Goal: Communication & Community: Answer question/provide support

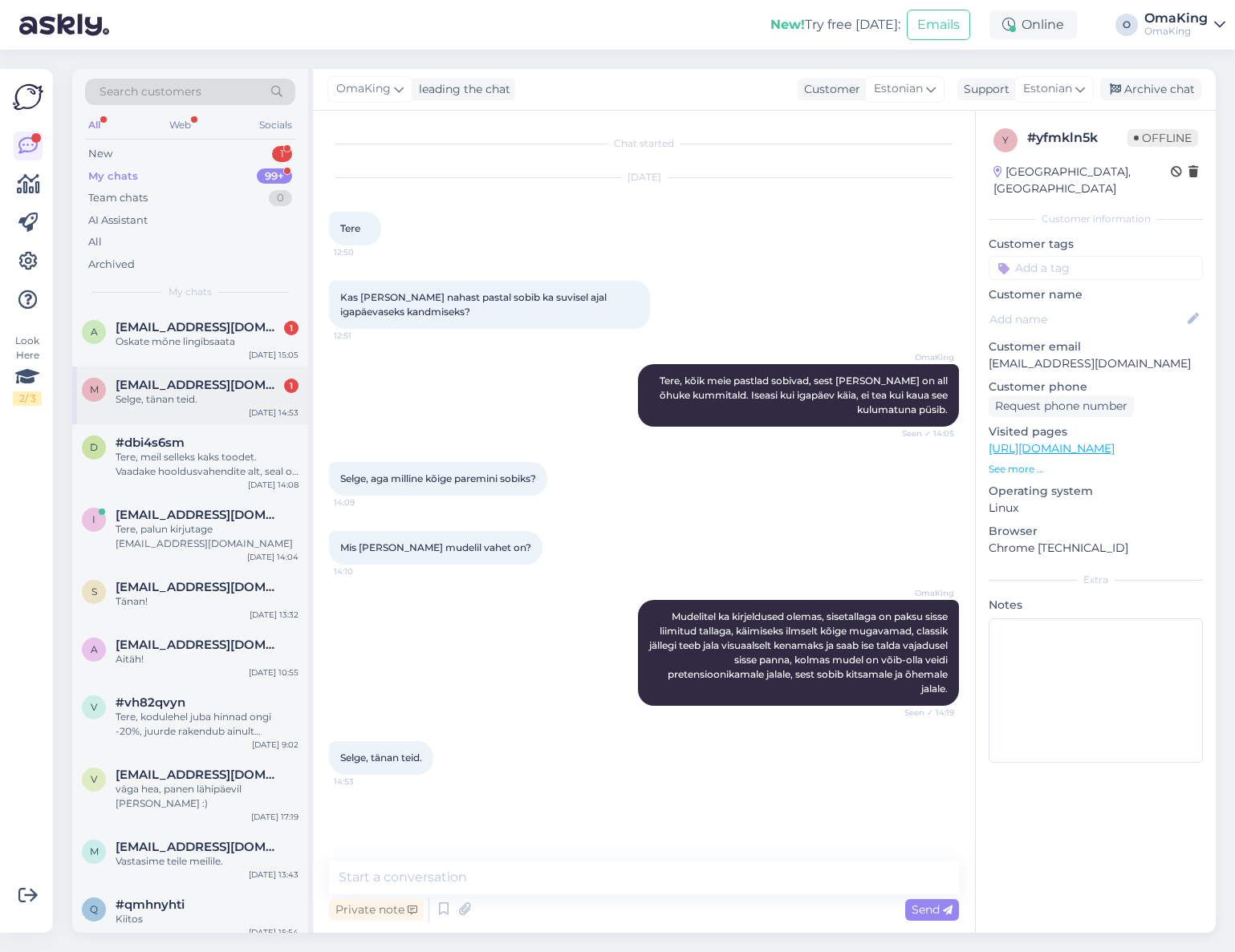
click at [182, 392] on div "Selge, tänan teid." at bounding box center [207, 399] width 183 height 15
click at [369, 872] on textarea at bounding box center [643, 876] width 630 height 33
click at [176, 326] on span "[EMAIL_ADDRESS][DOMAIN_NAME]" at bounding box center [199, 327] width 167 height 15
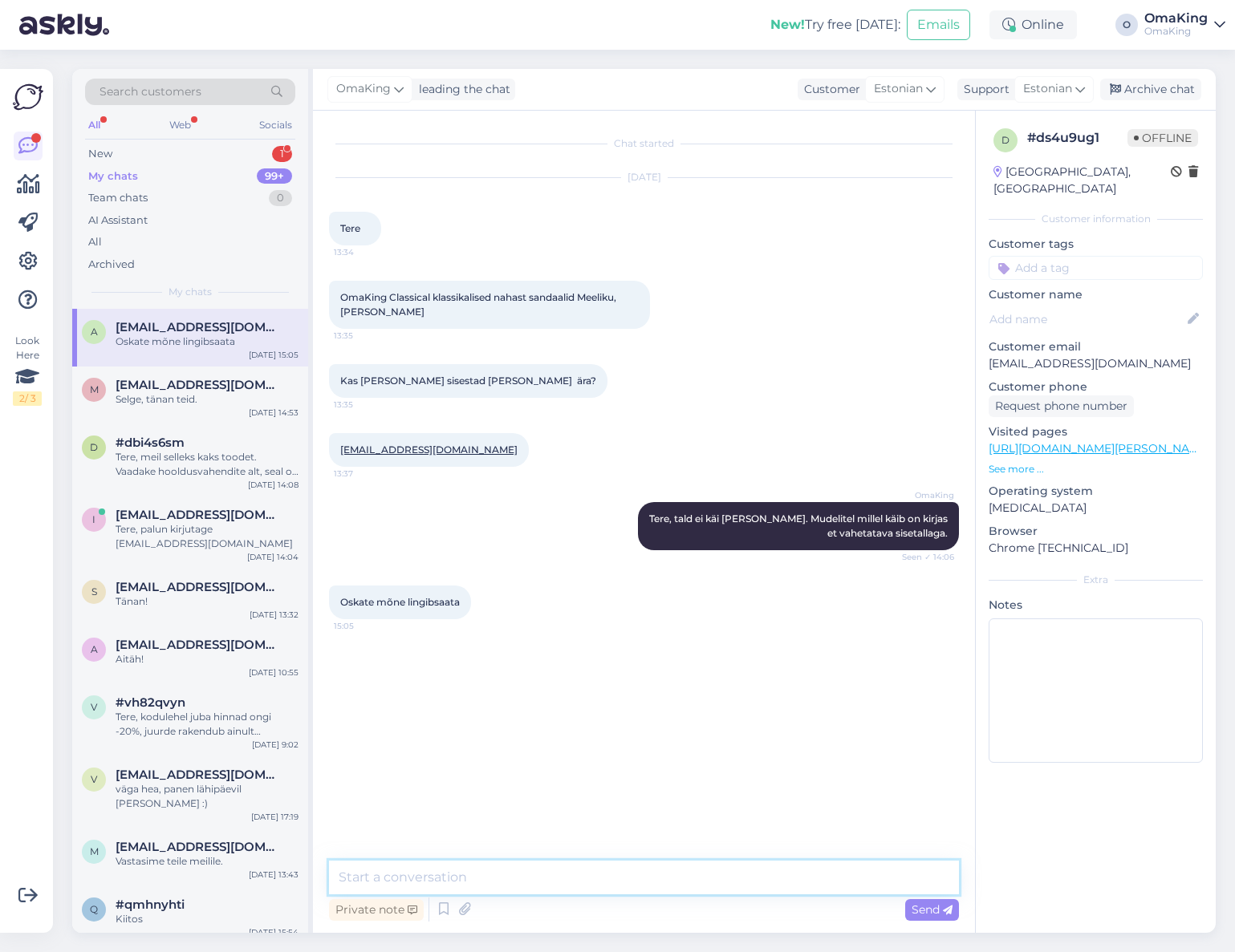
click at [376, 879] on textarea at bounding box center [643, 876] width 630 height 33
paste textarea "[URL][DOMAIN_NAME]"
type textarea "[URL][DOMAIN_NAME]"
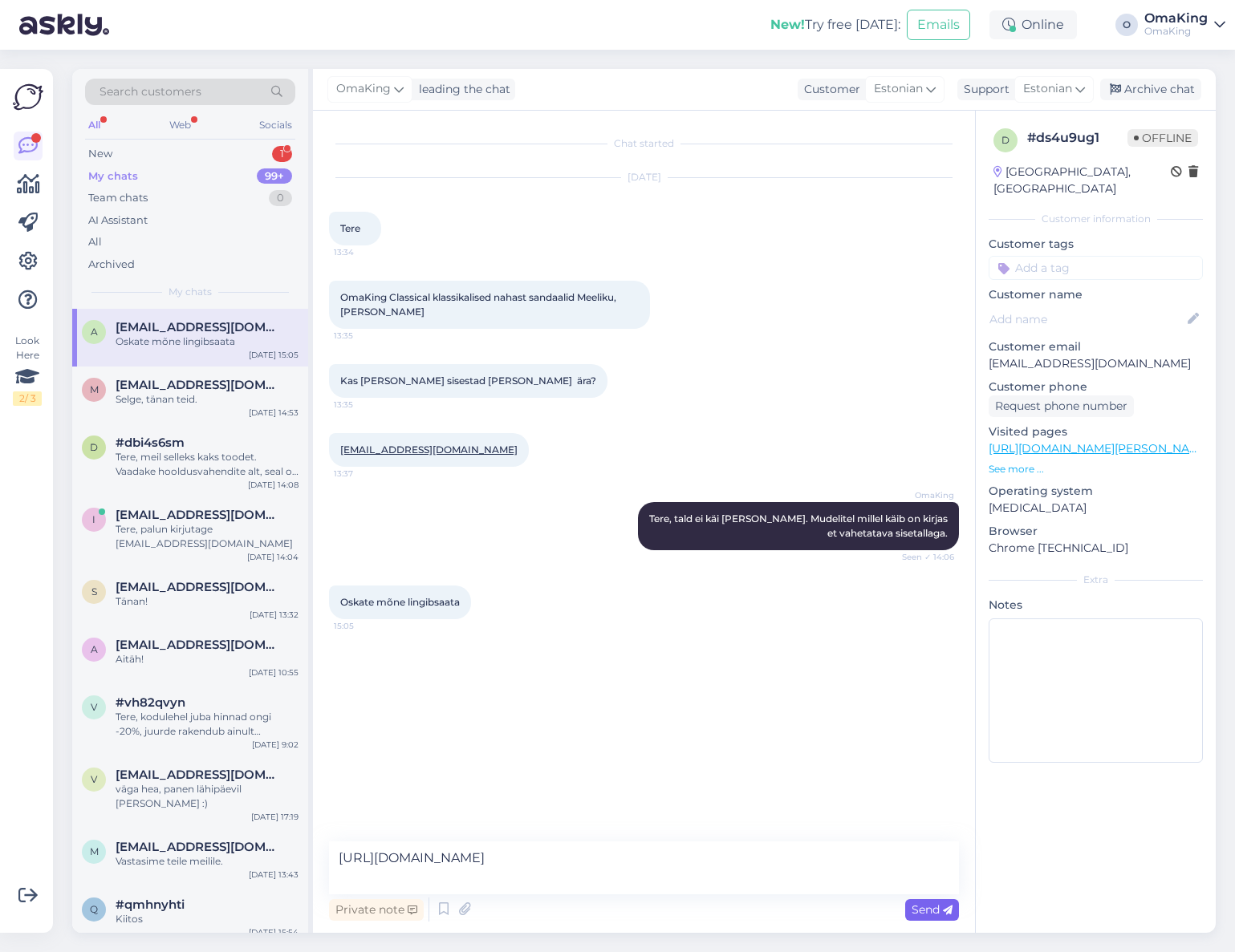
click at [923, 917] on div "Send" at bounding box center [932, 909] width 54 height 21
click at [110, 154] on div "New" at bounding box center [100, 154] width 24 height 16
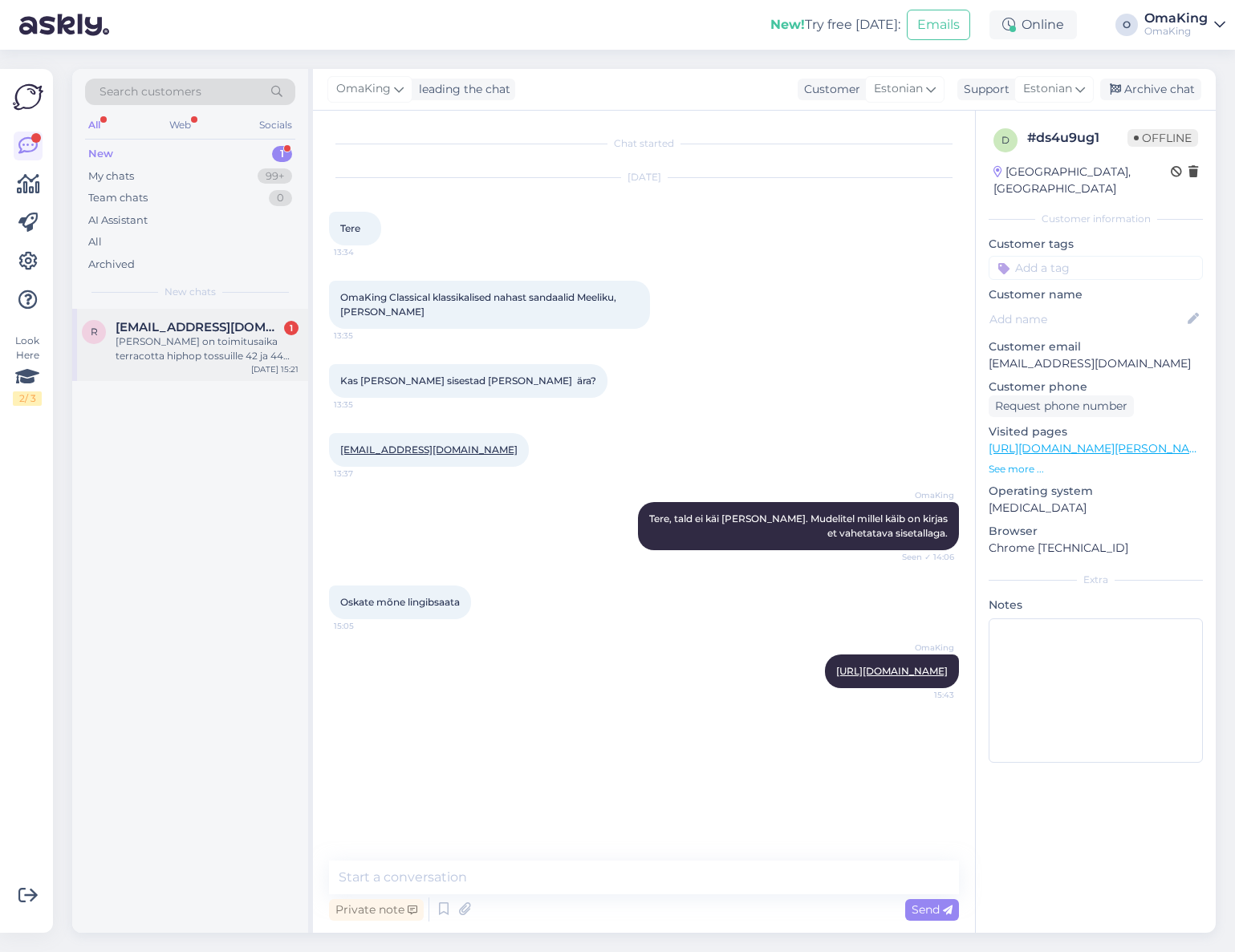
click at [133, 322] on span "[EMAIL_ADDRESS][DOMAIN_NAME]" at bounding box center [199, 327] width 167 height 15
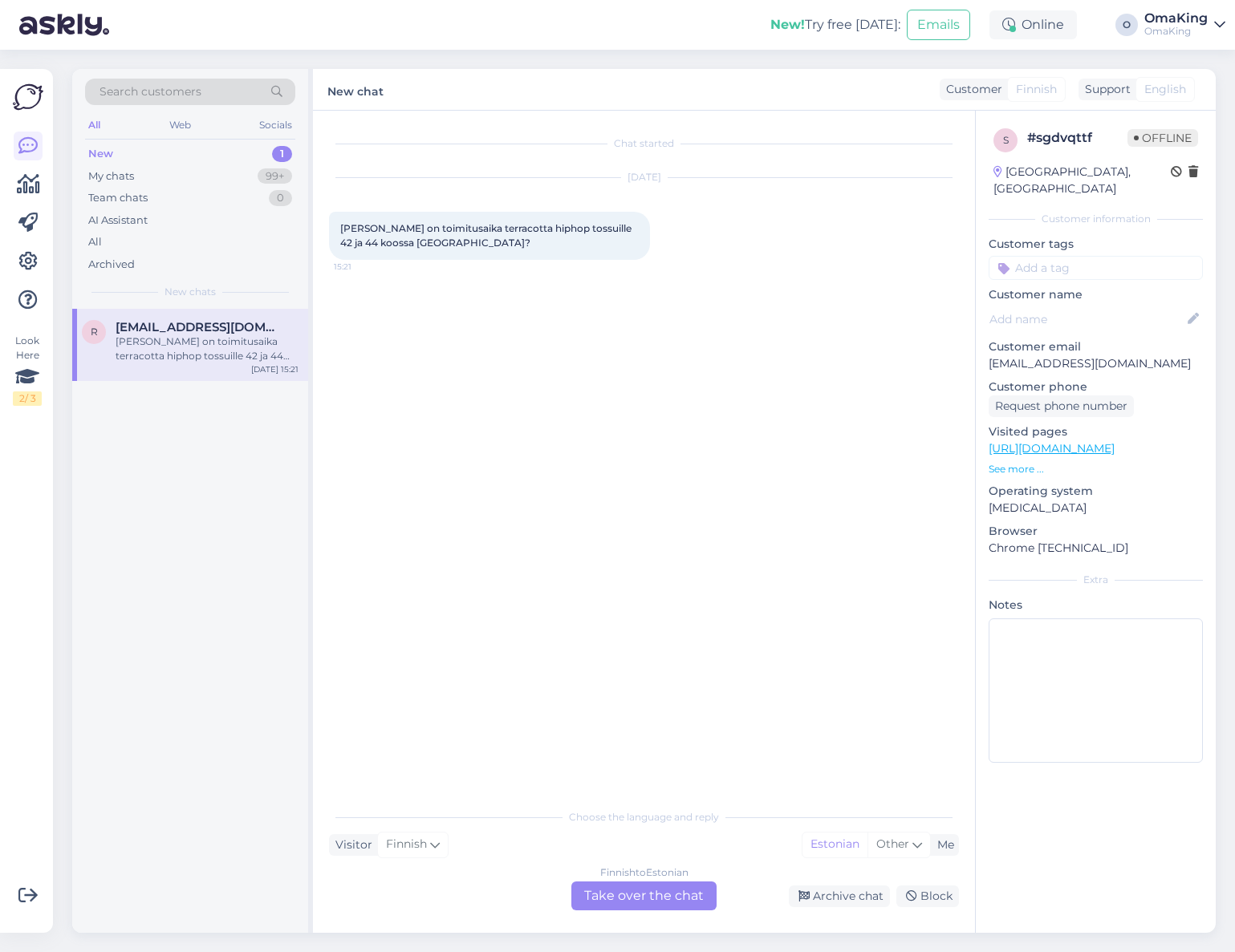
click at [688, 891] on div "Finnish to Estonian Take over the chat" at bounding box center [643, 896] width 145 height 29
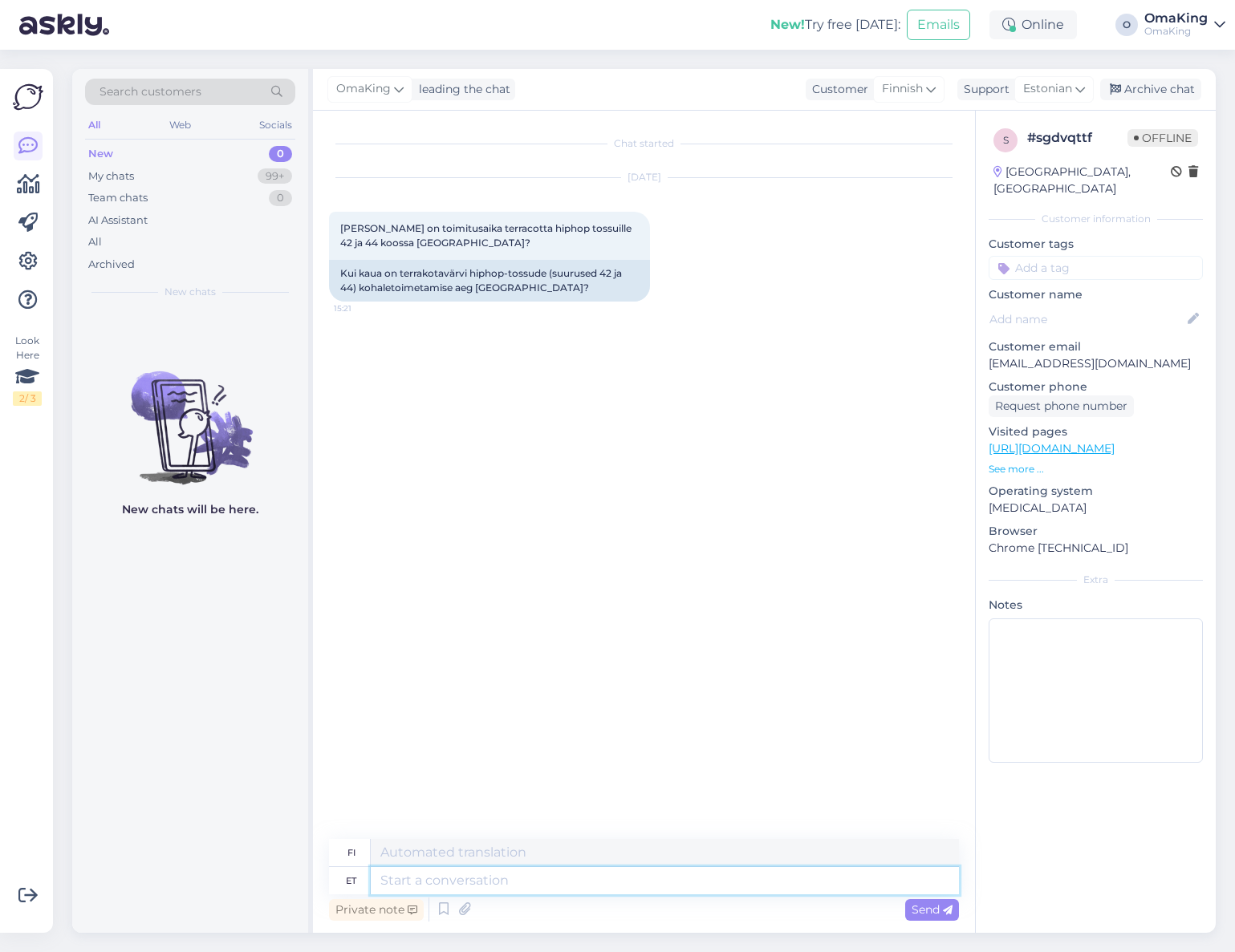
click at [390, 882] on textarea at bounding box center [665, 881] width 588 height 27
type textarea "Tere,"
type textarea "Hei,"
type textarea "Tere, meil l"
type textarea "Hei, me"
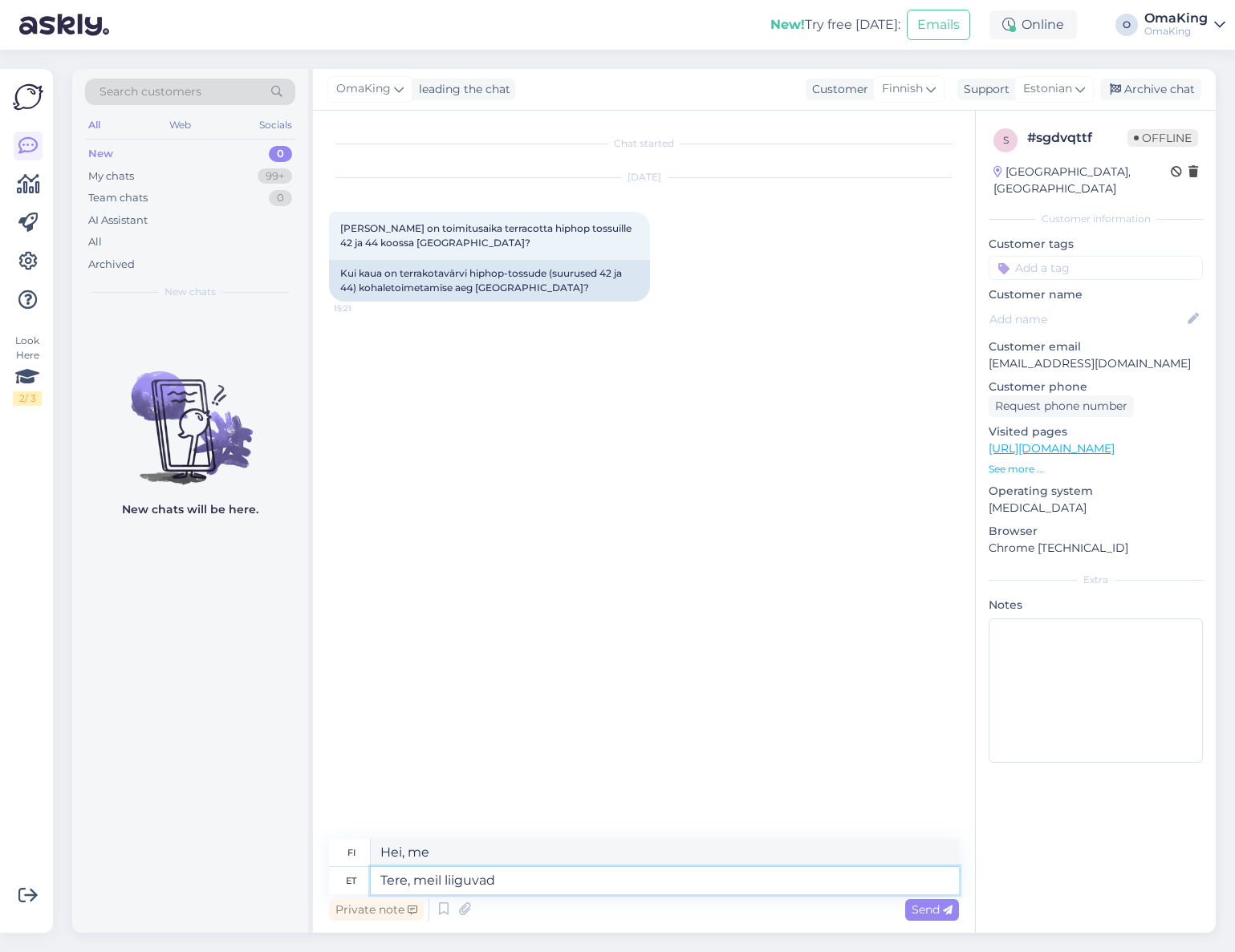
type textarea "Tere, meil liiguvad k"
type textarea "Hei, me muutamme"
type textarea "Tere, meil liiguvad kaubad i"
type textarea "Hei, meillä on tavaraa matkalla."
type textarea "Tere, meil liiguvad kaubad iga"
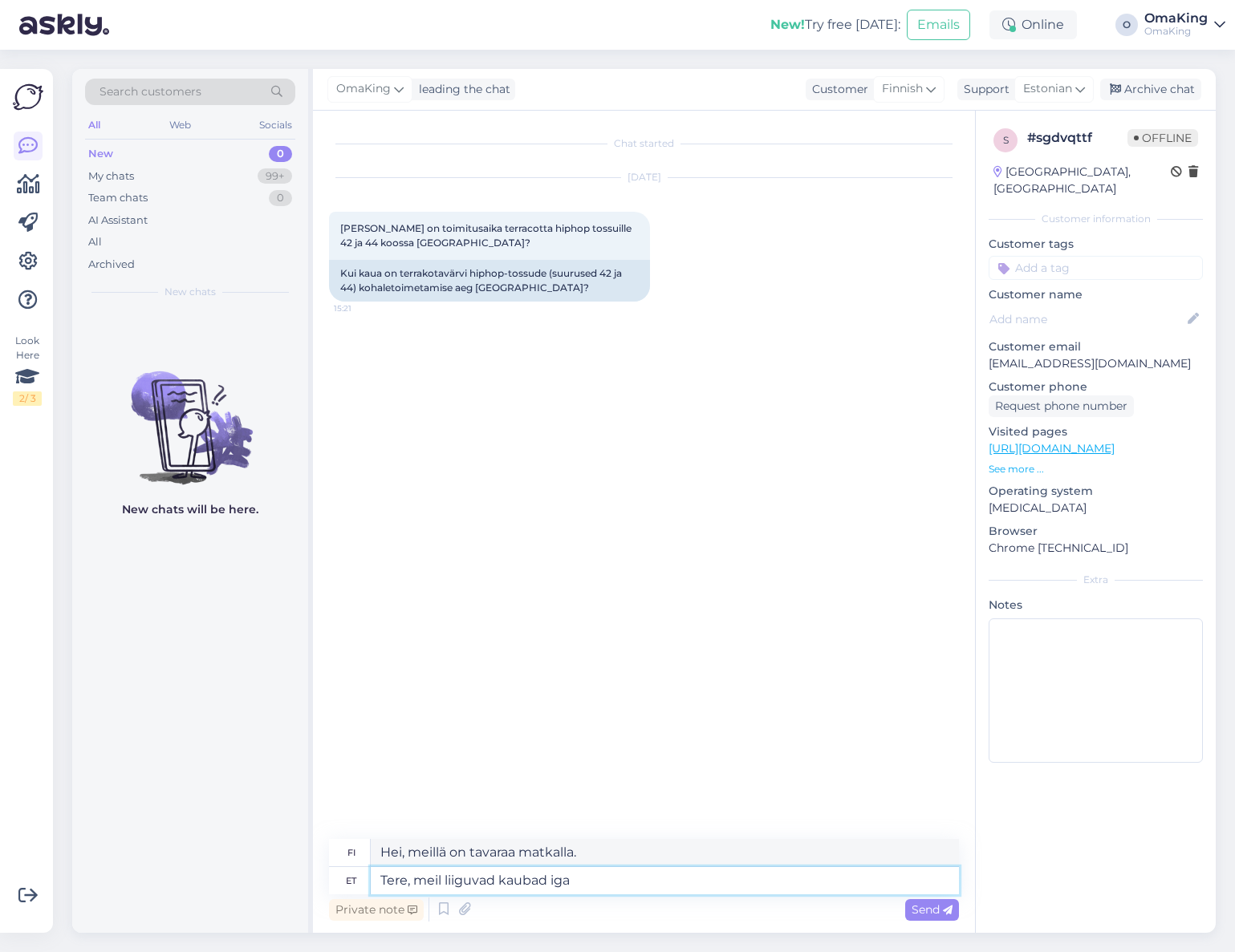
type textarea "Hei, siirrämme tavaroita joka"
type textarea "Tere, meil liiguvad kaubad iga päev"
type textarea "Hei, me siirrämme tavaroita joka [PERSON_NAME]."
type textarea "Tere, meil liiguvad kaubad iga päev [PERSON_NAME]"
type textarea "Hei, siirrämme tavaroita joka [PERSON_NAME] klo"
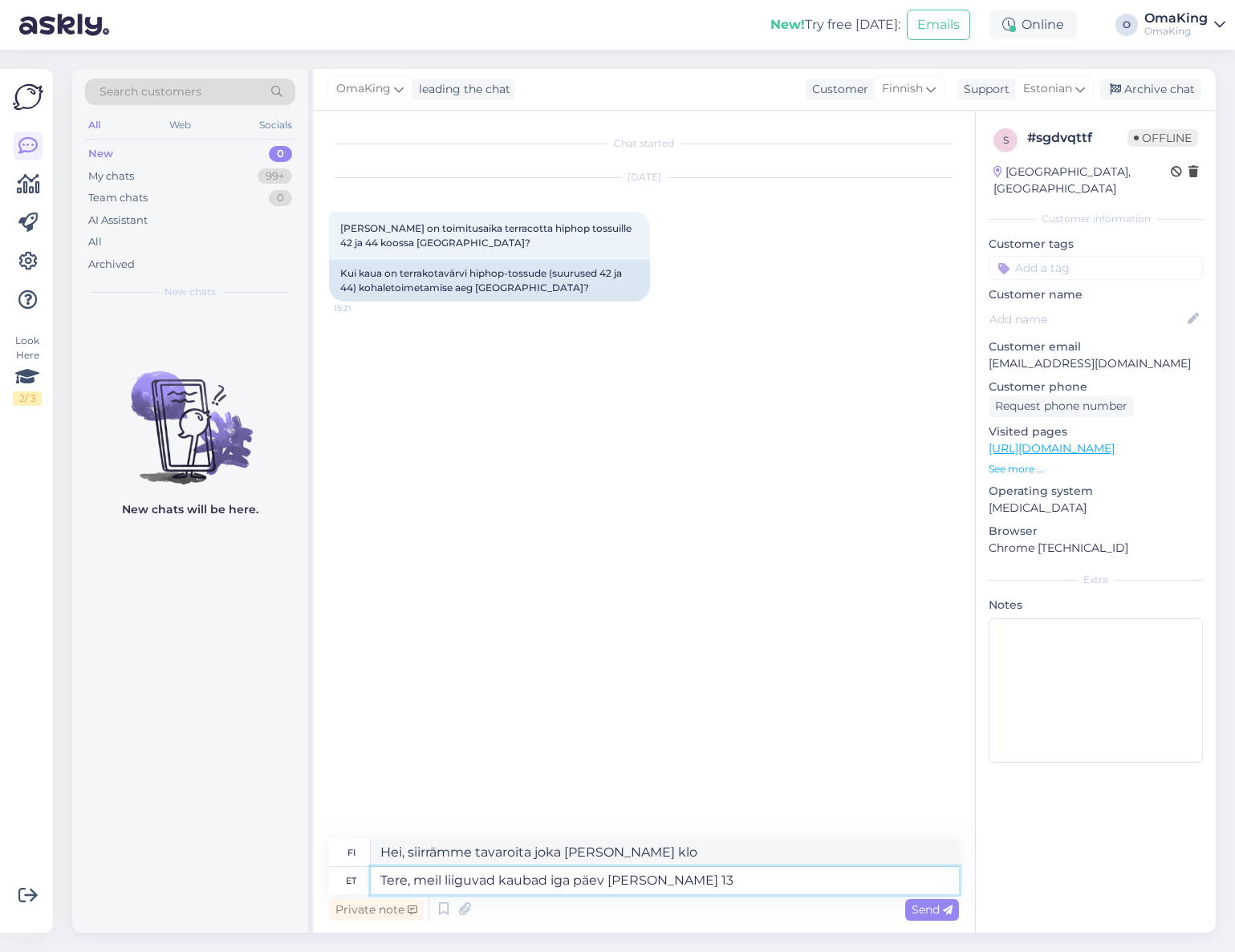
type textarea "Tere, meil liiguvad kaubad iga päev [PERSON_NAME] 13"
type textarea "[PERSON_NAME], toimitamme tavaroita joka [PERSON_NAME] klo 13."
type textarea "Tere, meil liiguvad kaubad iga päev [PERSON_NAME] 13 l"
type textarea "Hei, lähetämme tavaroita joka [PERSON_NAME] klo 13."
type textarea "Tere, meil liiguvad kaubad iga päev [PERSON_NAME] 13 laost"
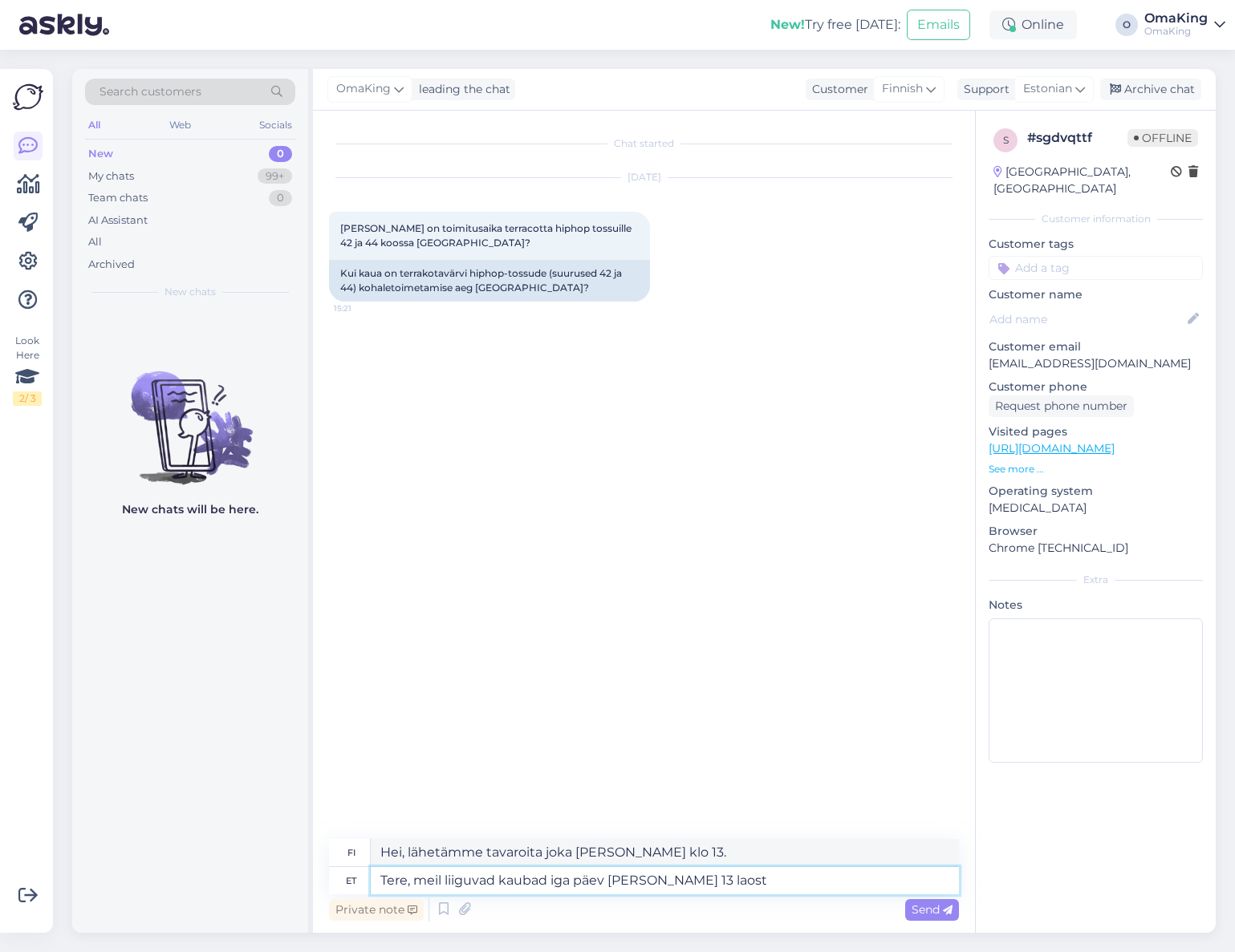
type textarea "Hei, lähetämme tavaraa varastoltamme joka [PERSON_NAME] klo 13."
type textarea "Tere, meil liiguvad kaubad iga päev [PERSON_NAME] 13 laost välja see"
type textarea "Hei, tavaramme lähtevät varastolta joka [PERSON_NAME] klo 13."
type textarea "Tere, meil liiguvad kaubad iga päev [PERSON_NAME] 13 laost välja, seega k"
type textarea "Hei, tavaramme lähtevät varastolta joka [PERSON_NAME] klo 13, joten"
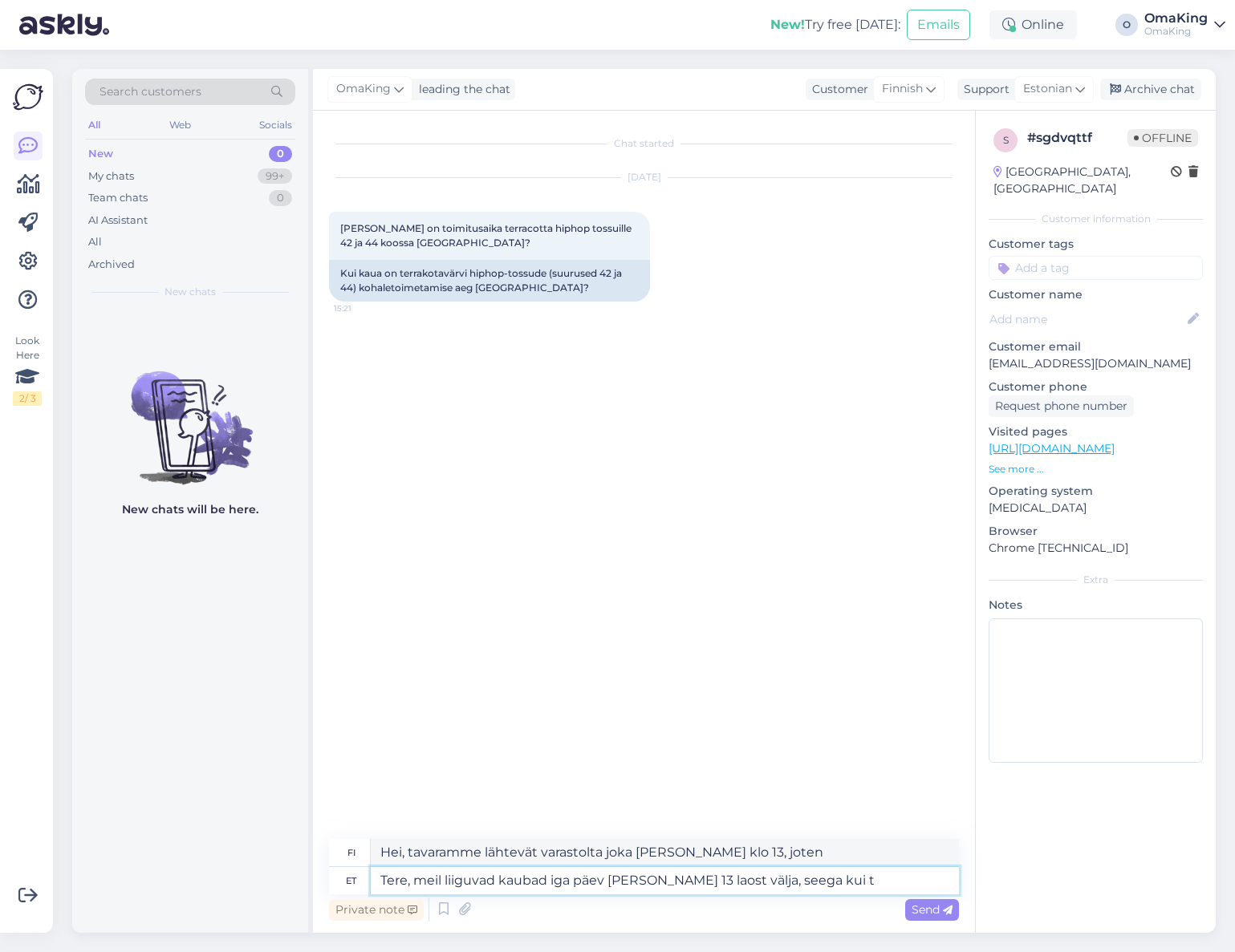
type textarea "Tere, meil liiguvad kaubad iga päev [PERSON_NAME] 13 laost välja, seega kui te"
type textarea "Hei, tavaramme lähtevät varastolta joka [PERSON_NAME] klo 13, [PERSON_NAME]"
type textarea "Tere, meil liiguvad kaubad iga päev [PERSON_NAME] 13 laost välja, seega [PERSON…"
type textarea "Hei, tavaramme lähtevät varastolta joka [PERSON_NAME] klo 13, [PERSON_NAME] sinä"
type textarea "Tere, meil liiguvad kaubad iga päev [PERSON_NAME] 13 laost välja, seega [PERSON…"
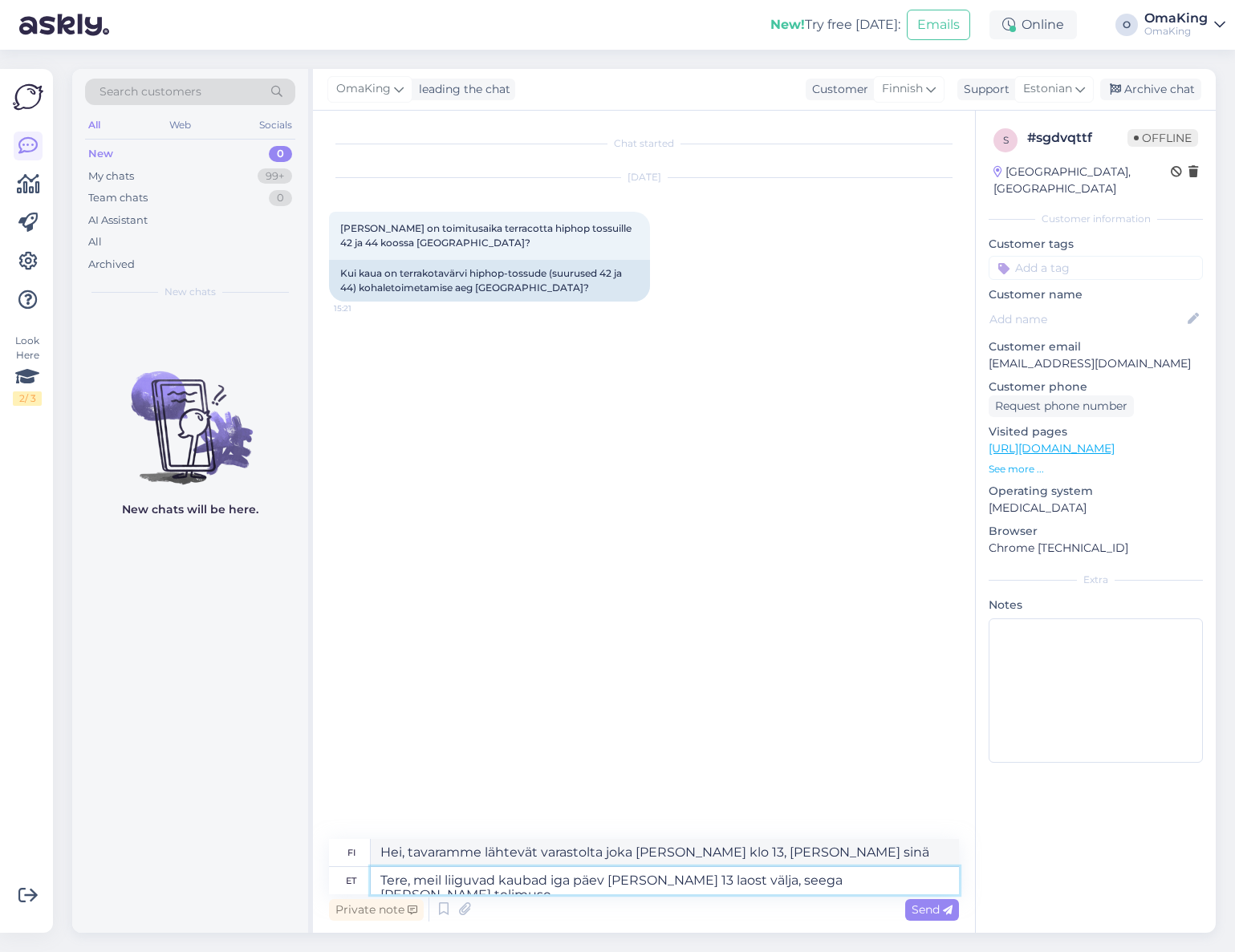
type textarea "Hei, tavaramme lähtevät varastolta joka [PERSON_NAME] klo 13, joten [PERSON_NAM…"
type textarea "Tere, meil liiguvad kaubad iga päev [PERSON_NAME] 13 laost välja, seega [PERSON…"
type textarea "Hei, tavaramme lähtevät varastolta joka [PERSON_NAME] klo 13, [PERSON_NAME] soi…"
type textarea "Tere, meil liiguvad kaubad iga päev [PERSON_NAME] 13 laost välja, seega [PERSON…"
type textarea "Hei, tavaramme lähtevät varastolta joka [PERSON_NAME] klo 13, joten [PERSON_NAM…"
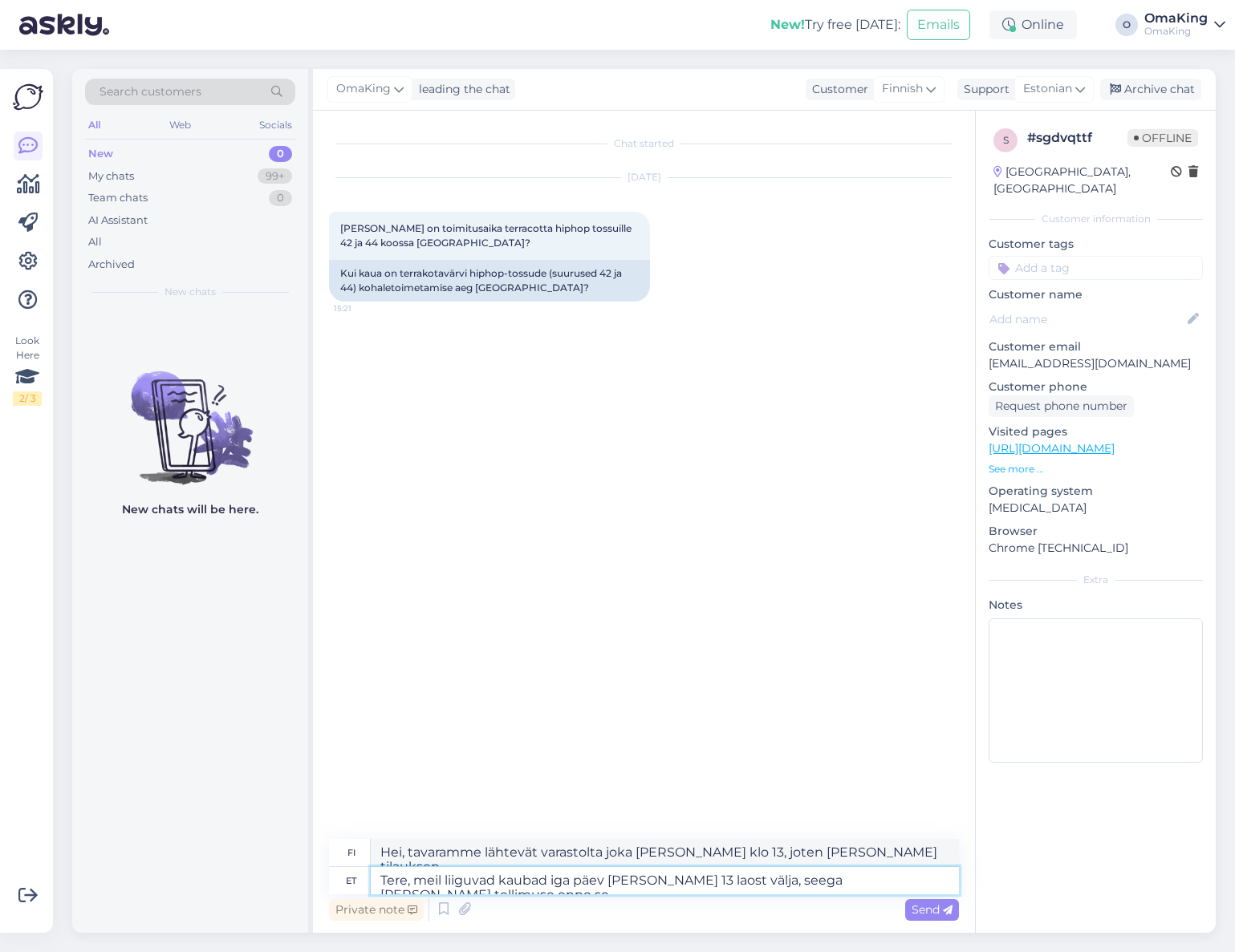
type textarea "Tere, meil liiguvad kaubad iga päev [PERSON_NAME] 13 laost välja, seega [PERSON…"
type textarea "Hei, tavaramme lähtevät varastolta joka [PERSON_NAME] klo 13, joten [PERSON_NAM…"
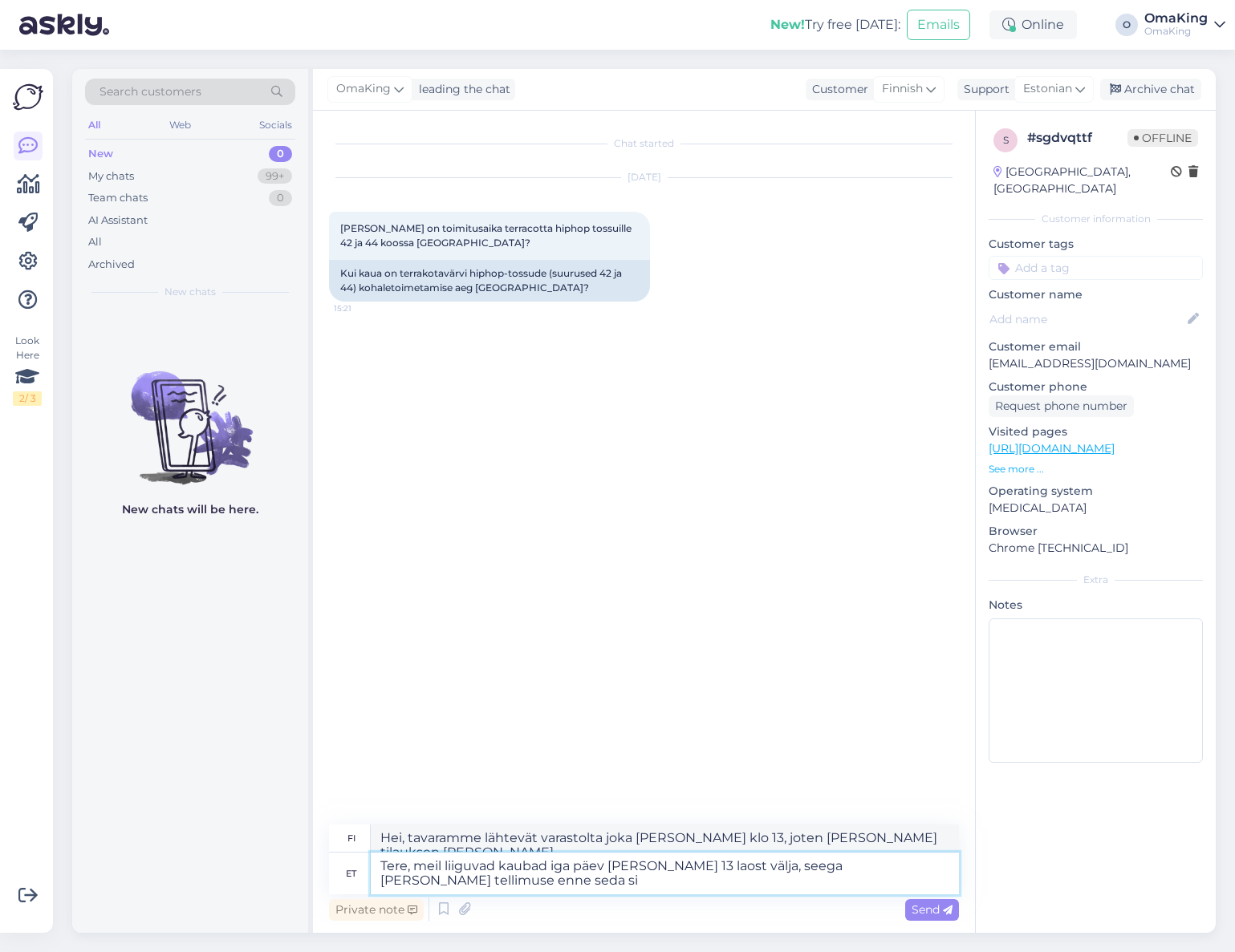
type textarea "Tere, meil liiguvad kaubad iga päev [PERSON_NAME] 13 laost välja, seega [PERSON…"
type textarea "Hei, tavaramme lähtevät varastolta joka [PERSON_NAME] klo 13, joten [PERSON_NAM…"
type textarea "Tere, meil liiguvad kaubad iga päev [PERSON_NAME] 13 laost välja, seega [PERSON…"
type textarea "Hei, tavaramme lähtevät varastolta joka [PERSON_NAME] klo 13, joten [PERSON_NAM…"
type textarea "Tere, meil liiguvad kaubad iga päev [PERSON_NAME] 13 laost välja, seega [PERSON…"
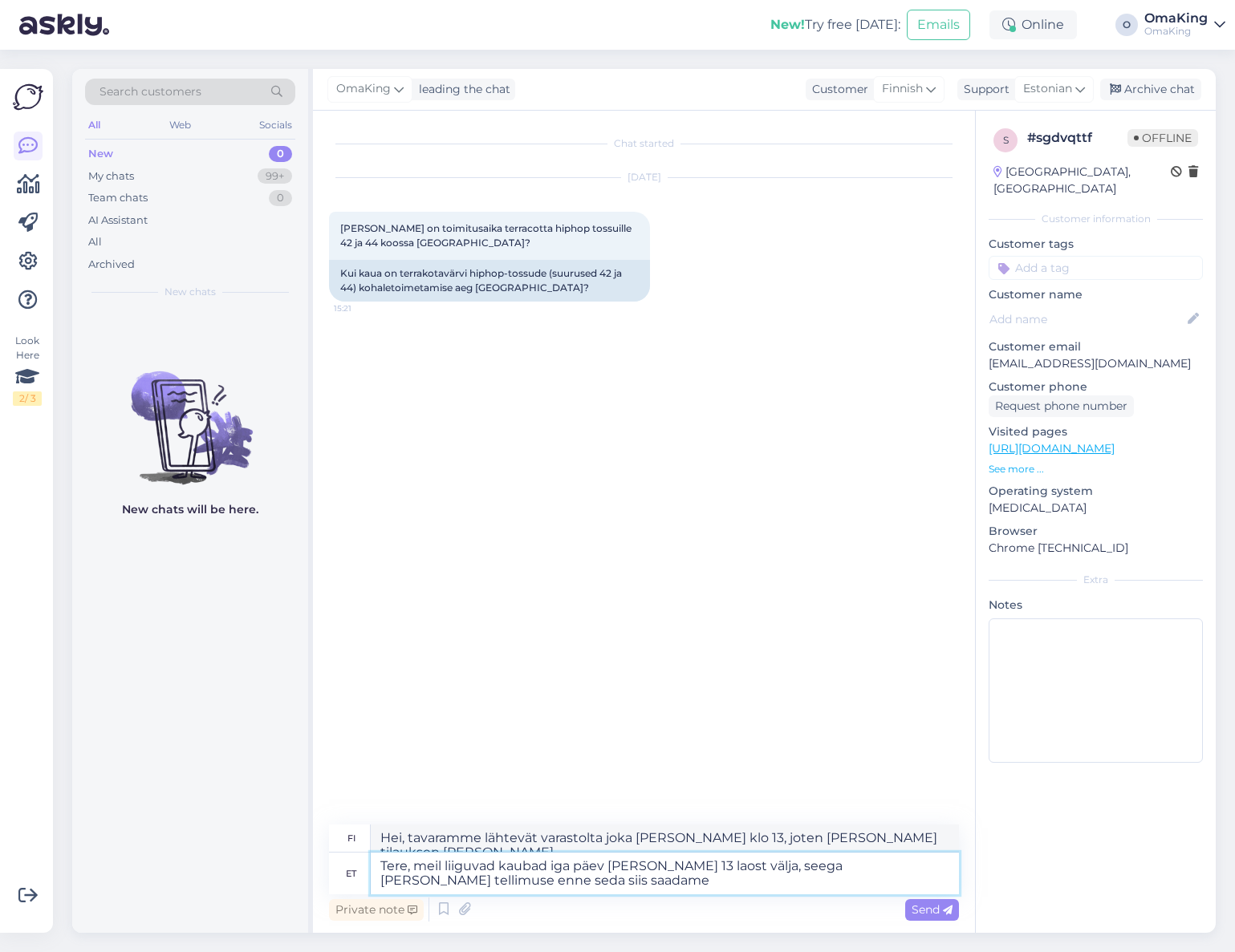
type textarea "Hei, tavaramme lähtevät varastolta joka [PERSON_NAME] klo 13, joten [PERSON_NAM…"
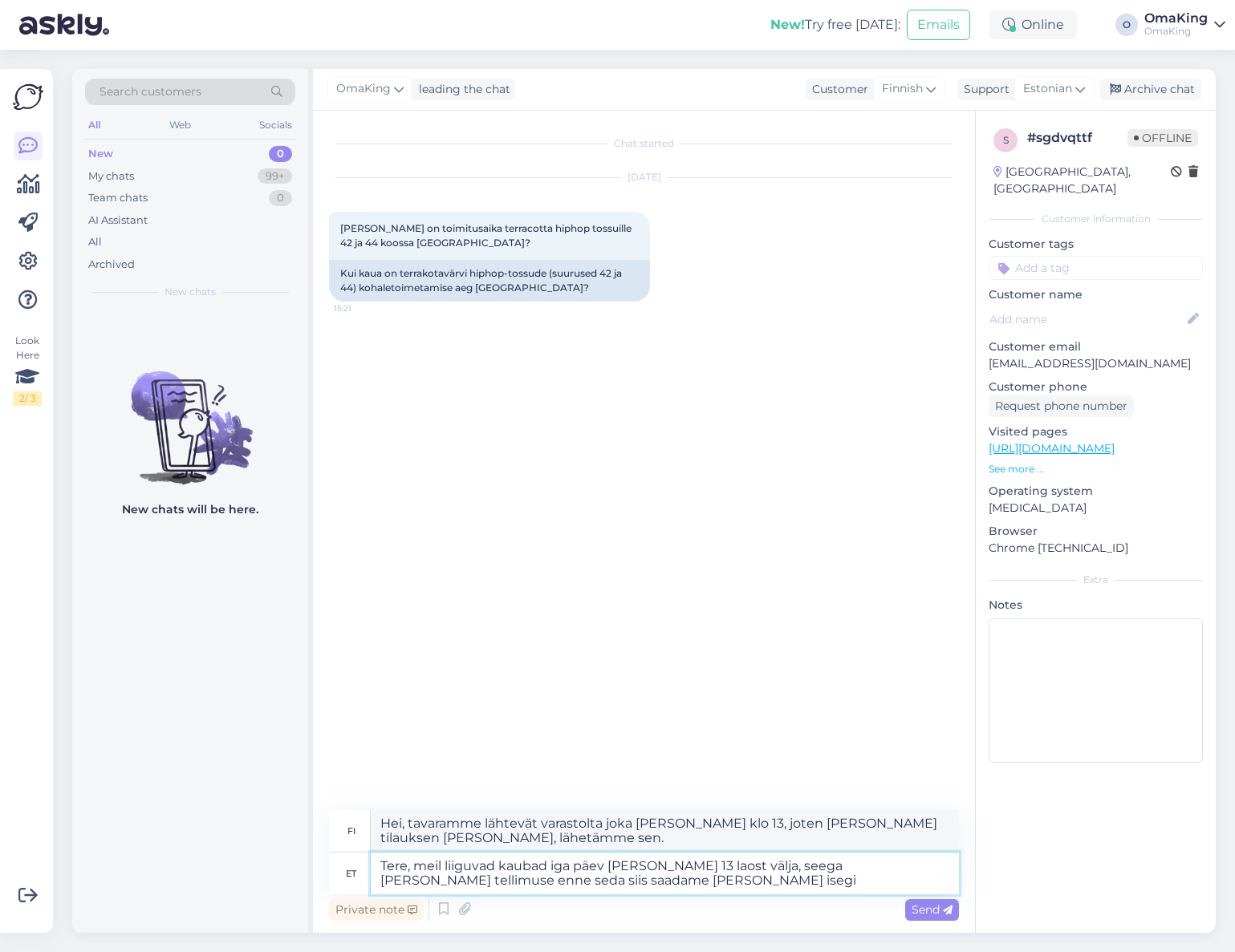
type textarea "Tere, meil liiguvad kaubad iga päev [PERSON_NAME] 13 laost välja, seega [PERSON…"
type textarea "Hei, tavaramme lähtevät varastolta joka [PERSON_NAME] klo 13, joten [PERSON_NAM…"
type textarea "Tere, meil liiguvad kaubad iga päev [PERSON_NAME] 13 laost välja, seega [PERSON…"
type textarea "Hei, tavaramme lähtevät varastolta joka [PERSON_NAME] klo 13, joten [PERSON_NAM…"
type textarea "Tere, meil liiguvad kaubad iga päev [PERSON_NAME] 13 laost välja, seega [PERSON…"
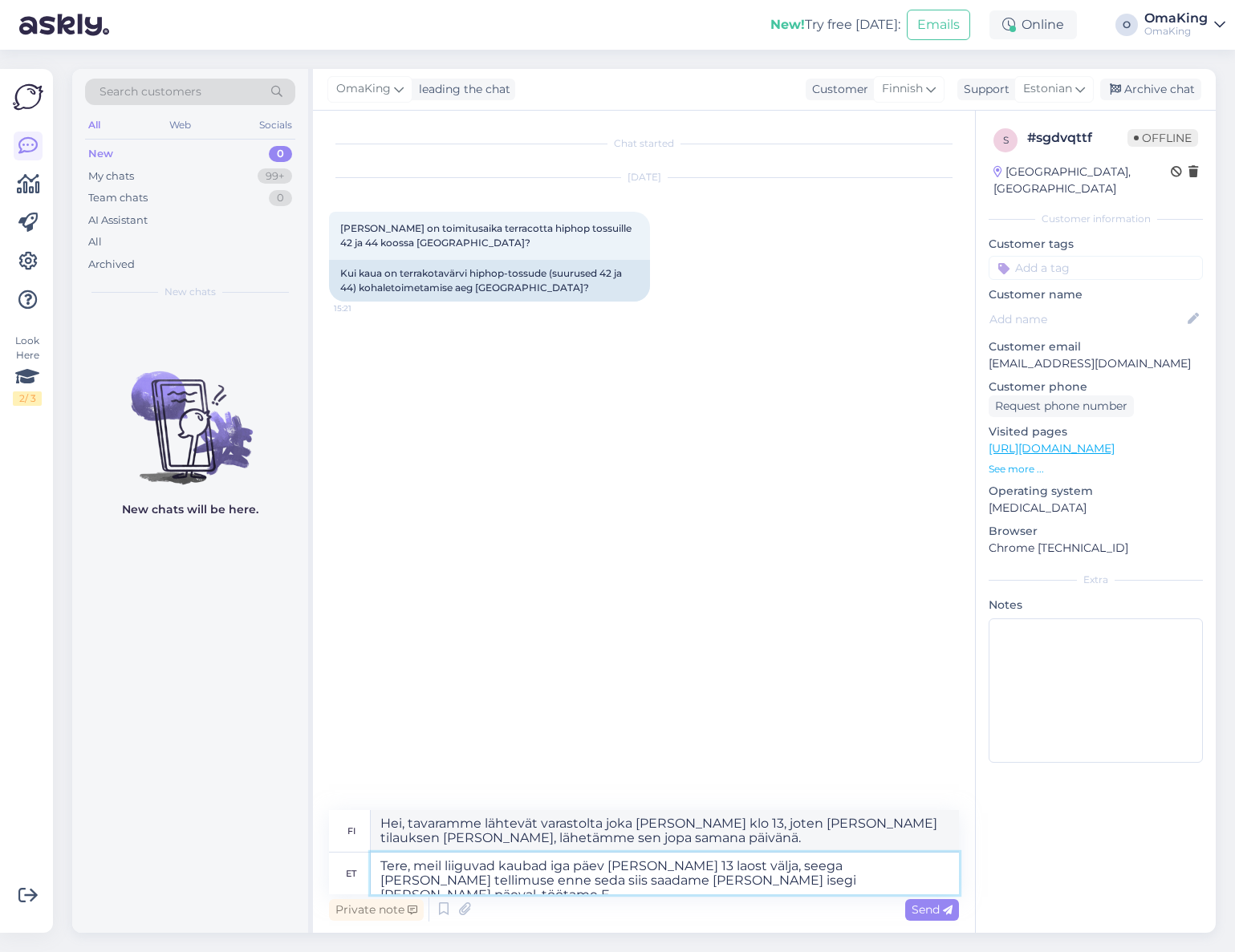
type textarea "Hei, tavaramme lähtevät varastolta joka [PERSON_NAME] klo 13, joten [PERSON_NAM…"
type textarea "Tere, meil liiguvad kaubad iga päev [PERSON_NAME] 13 laost välja, seega [PERSON…"
type textarea "Hei, tavaramme lähtevät varastolta joka [PERSON_NAME] klo 13, joten [PERSON_NAM…"
type textarea "Tere, meil liiguvad kaubad iga päev [PERSON_NAME] 13 laost välja, seega [PERSON…"
type textarea "Hei, tavaramme lähtevät varastolta joka [PERSON_NAME] klo 13, joten [PERSON_NAM…"
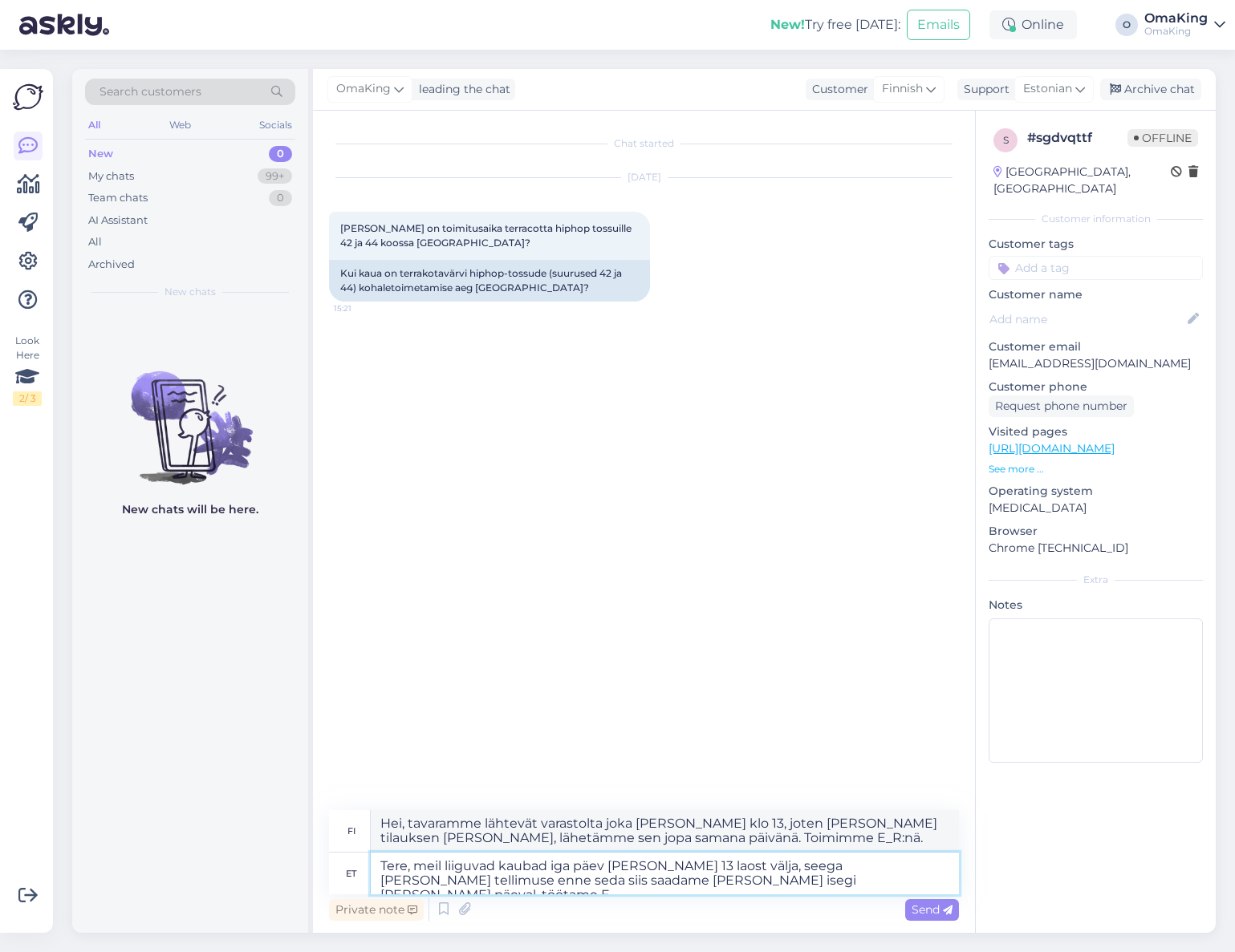
type textarea "Tere, meil liiguvad kaubad iga päev [PERSON_NAME] 13 laost välja, seega [PERSON…"
type textarea "Hei, tavaramme lähtevät varastolta joka [PERSON_NAME] klo 13, joten [PERSON_NAM…"
type textarea "Tere, meil liiguvad kaubad iga päev [PERSON_NAME] 13 laost välja, seega [PERSON…"
type textarea "Hei, tavaramme lähtevät varastolta joka [PERSON_NAME] klo 13, joten [PERSON_NAM…"
type textarea "Tere, meil liiguvad kaubad iga päev [PERSON_NAME] 13 laost välja, seega [PERSON…"
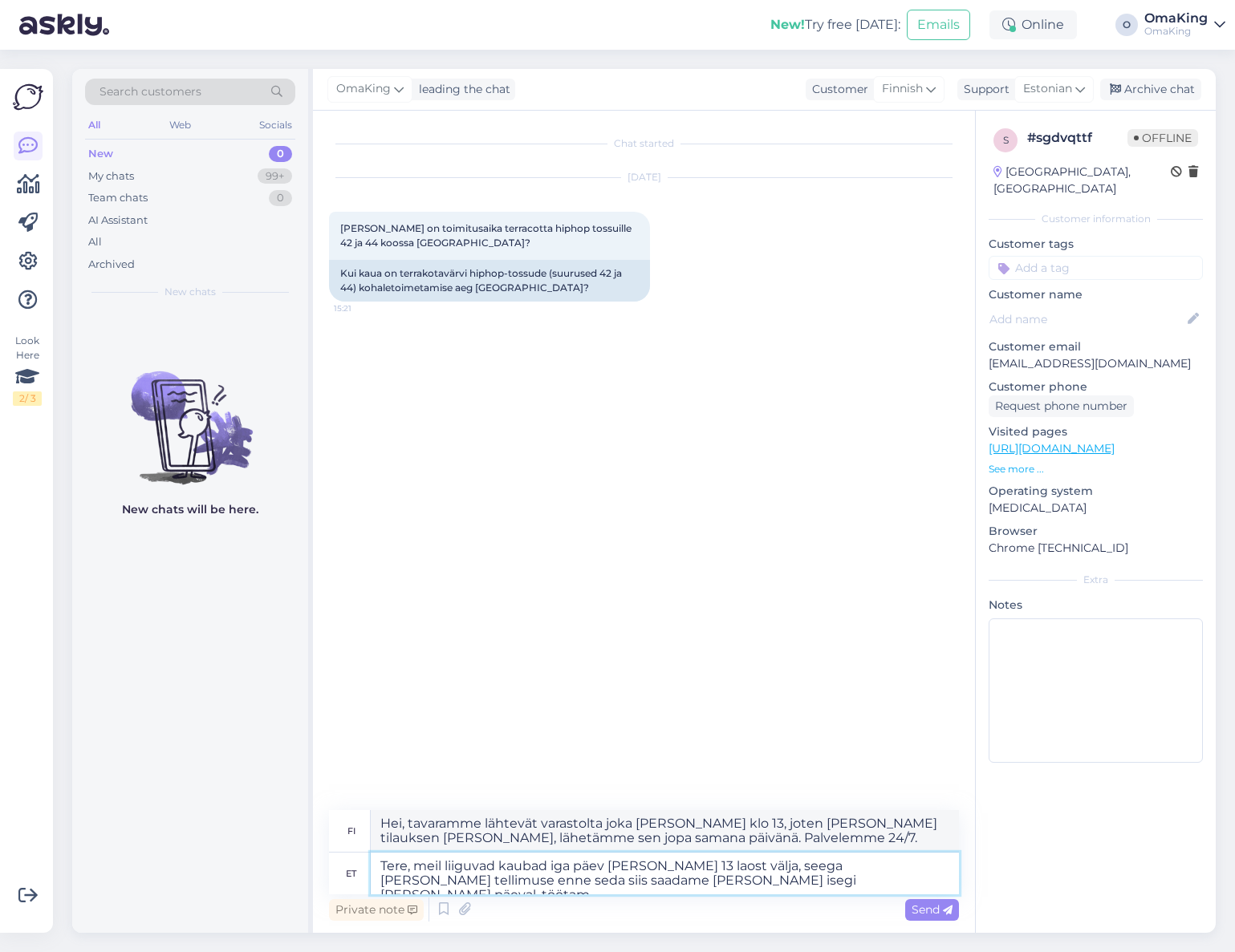
type textarea "Hei, tavaramme lähtevät varastolta joka [PERSON_NAME] klo 13, joten [PERSON_NAM…"
type textarea "Tere, meil liiguvad kaubad iga päev [PERSON_NAME] 13 laost välja, seega [PERSON…"
type textarea "Hei, tavaramme lähtevät varastolta joka [PERSON_NAME] klo 13, joten [PERSON_NAM…"
type textarea "Tere, meil liiguvad kaubad iga päev [PERSON_NAME] 13 laost välja, seega [PERSON…"
type textarea "Hei, tavaramme lähtevät varastolta joka [PERSON_NAME] klo 13, joten [PERSON_NAM…"
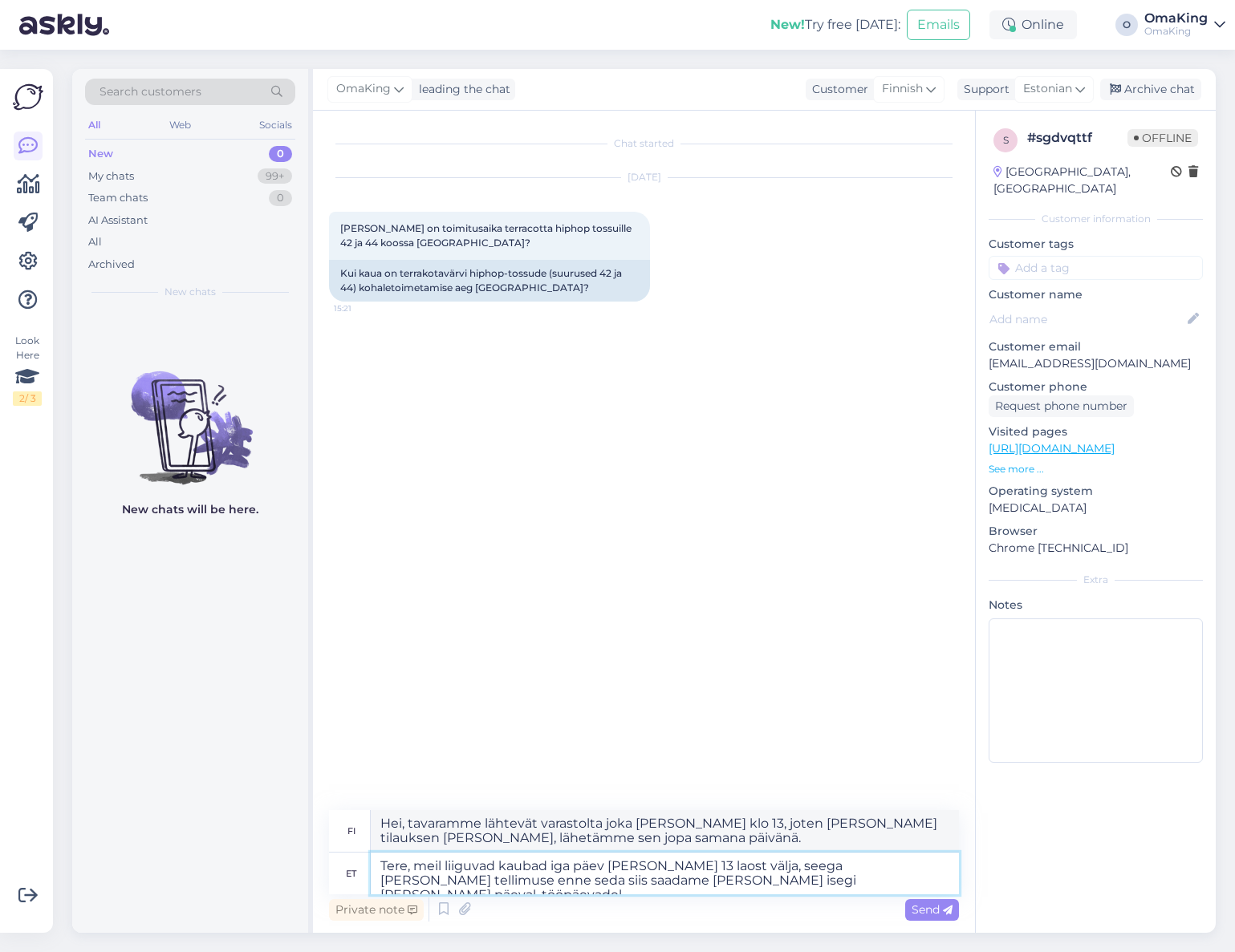
type textarea "Tere, meil liiguvad kaubad iga päev [PERSON_NAME] 13 laost välja, seega [PERSON…"
type textarea "Hei, tavaramme lähtevät varastolta joka [PERSON_NAME] klo 13, joten [PERSON_NAM…"
type textarea "Tere, meil liiguvad kaubad iga päev [PERSON_NAME] 13 laost välja, seega [PERSON…"
type textarea "Hei, tavaramme lähtevät varastolta joka [PERSON_NAME] klo 13, joten [PERSON_NAM…"
type textarea "Tere, meil liiguvad kaubad iga päev [PERSON_NAME] 13 laost välja, seega [PERSON…"
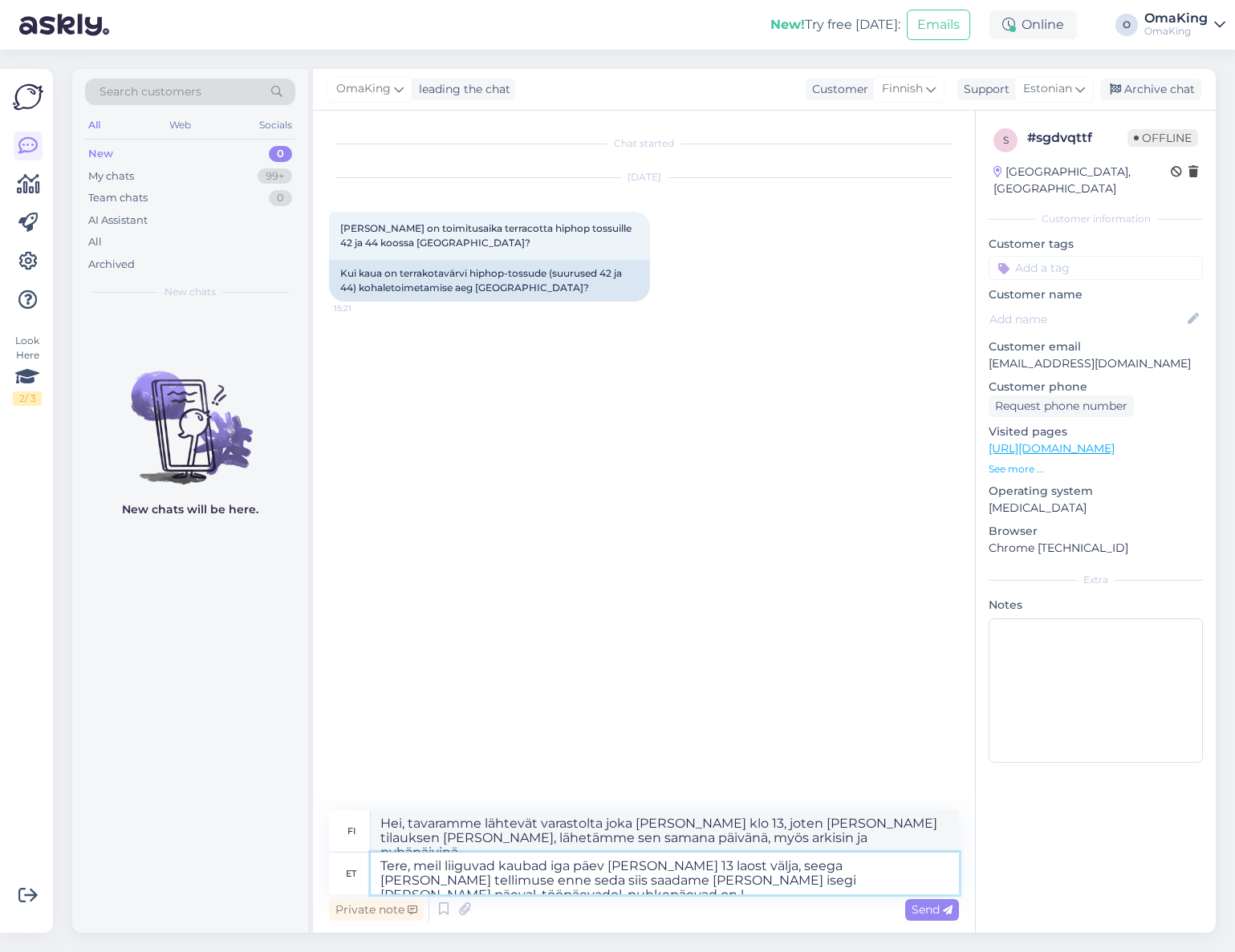
type textarea "Hei, tavaramme lähtevät varastolta joka [PERSON_NAME] klo 13, joten [PERSON_NAM…"
type textarea "Tere, meil liiguvad kaubad iga päev [PERSON_NAME] 13 laost välja, seega [PERSON…"
type textarea "Hei, tavaramme lähtevät varastolta joka [PERSON_NAME] klo 13, joten [PERSON_NAM…"
type textarea "Tere, meil liiguvad kaubad iga päev [PERSON_NAME] 13 laost välja, seega [PERSON…"
type textarea "Hei, tavaramme lähtevät varastolta joka [PERSON_NAME] klo 13, joten [PERSON_NAM…"
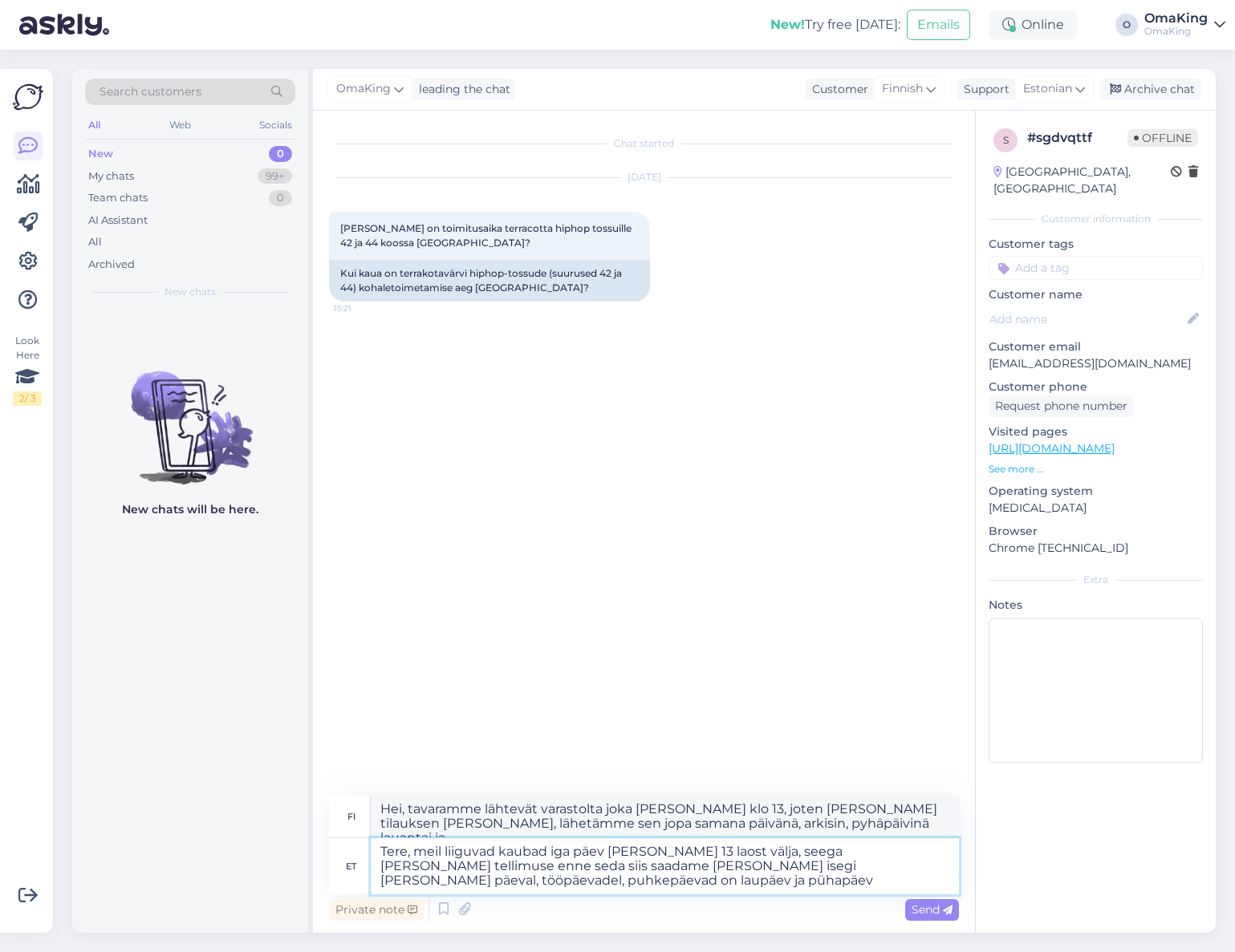
type textarea "Tere, meil liiguvad kaubad iga päev [PERSON_NAME] 13 laost välja, seega [PERSON…"
type textarea "Hei, tavaramme lähtevät varastolta joka [PERSON_NAME] klo 13, joten [PERSON_NAM…"
type textarea "Tere, meil liiguvad kaubad iga päev [PERSON_NAME] 13 laost välja, seega [PERSON…"
type textarea "Hei, tavaramme lähtevät varastolta joka [PERSON_NAME] klo 13.00, joten [PERSON_…"
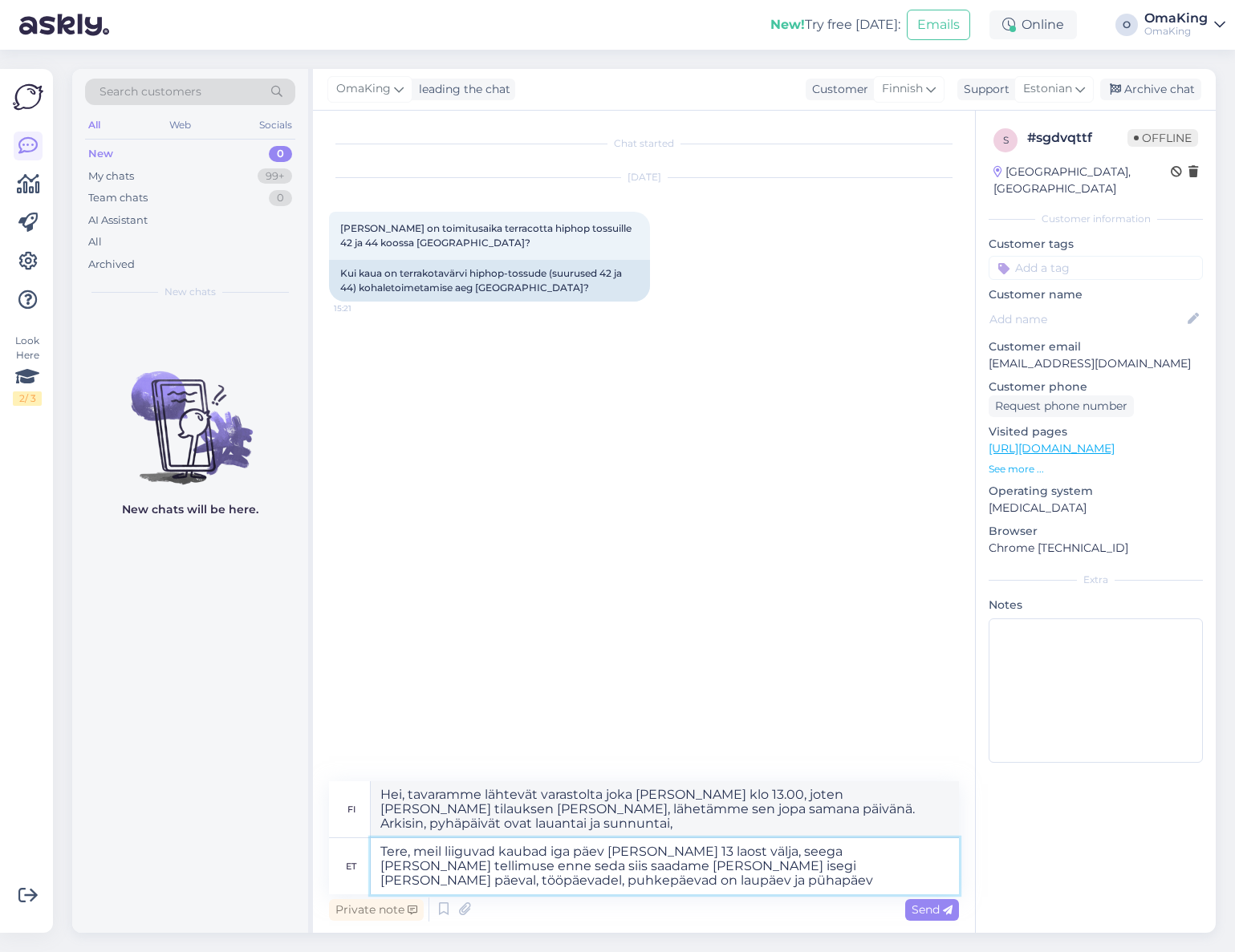
type textarea "Tere, meil liiguvad kaubad iga päev [PERSON_NAME] 13 laost välja, seega [PERSON…"
type textarea "Hei, tavaramme lähtevät varastolta joka [PERSON_NAME] klo 13, joten [PERSON_NAM…"
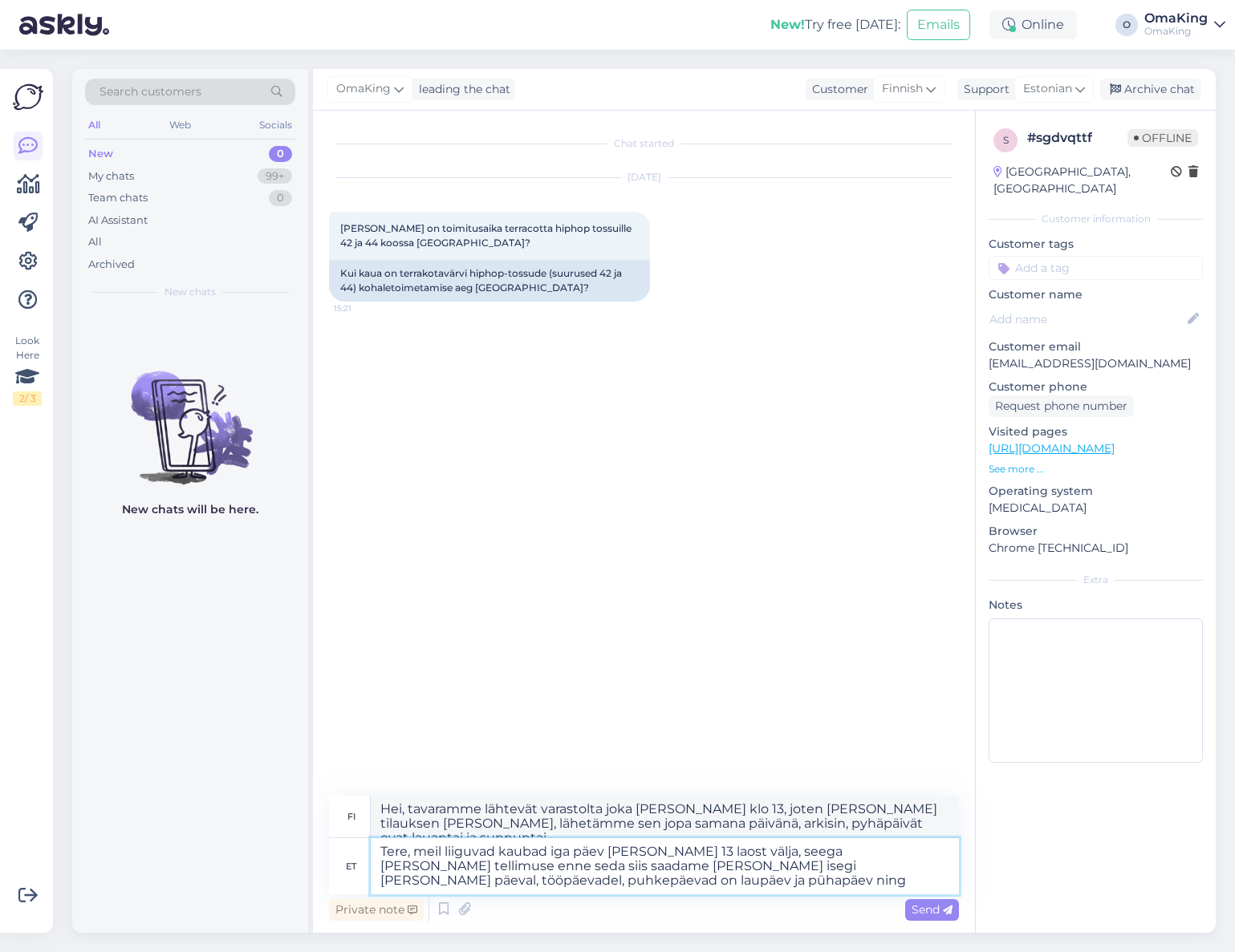
type textarea "Tere, meil liiguvad kaubad iga päev [PERSON_NAME] 13 laost välja, seega [PERSON…"
type textarea "Hei, tavaramme lähtevät varastolta joka [PERSON_NAME] klo 13.00, joten [PERSON_…"
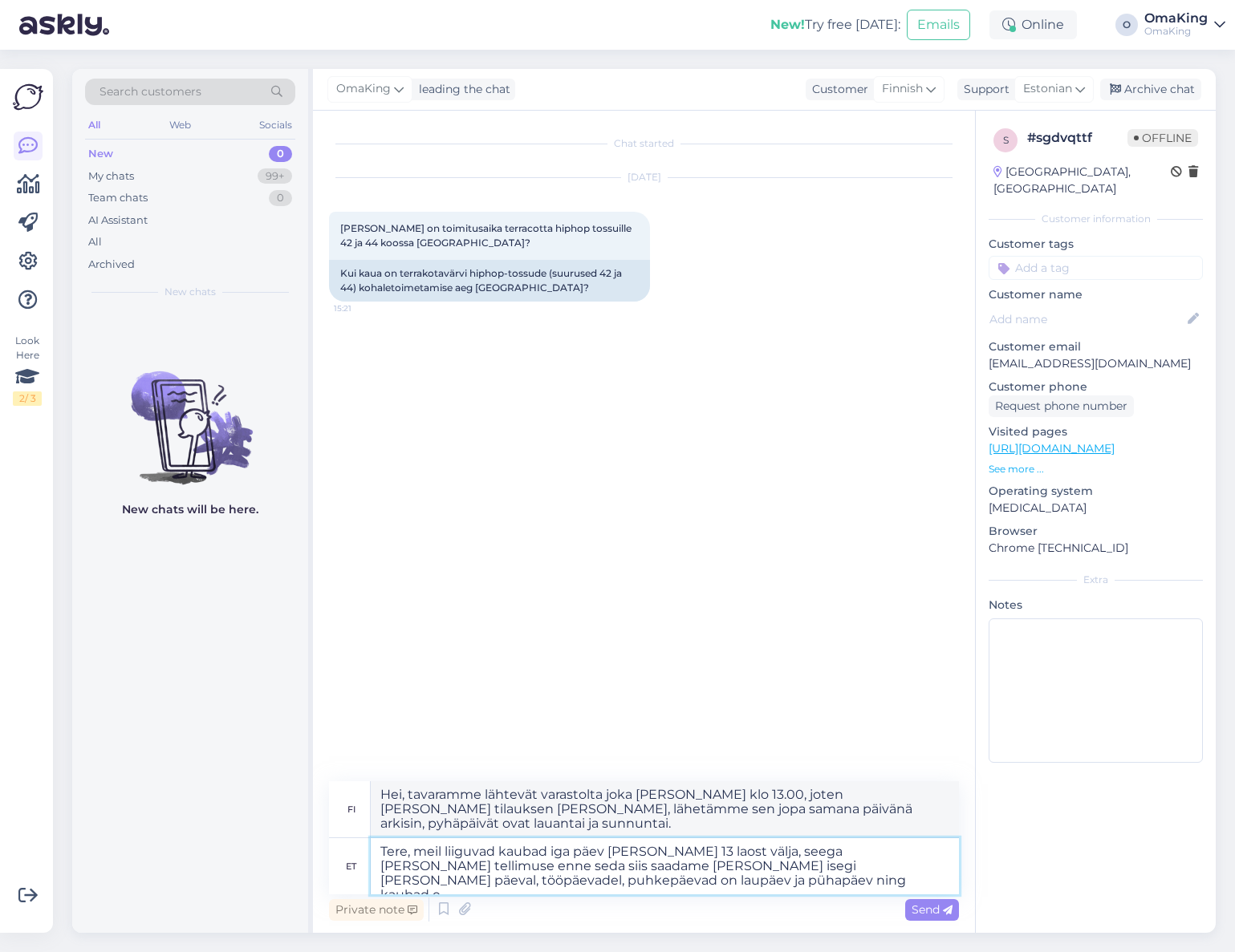
type textarea "Tere, meil liiguvad kaubad iga päev [PERSON_NAME] 13 laost välja, seega [PERSON…"
type textarea "Hei, tavaramme lähtevät varastolta joka [PERSON_NAME] klo 13, joten [PERSON_NAM…"
type textarea "Tere, meil liiguvad kaubad iga päev [PERSON_NAME] 13 laost välja, seega [PERSON…"
type textarea "Hei, tavaramme lähtevät varastolta joka [PERSON_NAME] klo 13.00, joten [PERSON_…"
type textarea "Tere, meil liiguvad kaubad iga päev [PERSON_NAME] 13 laost välja, seega [PERSON…"
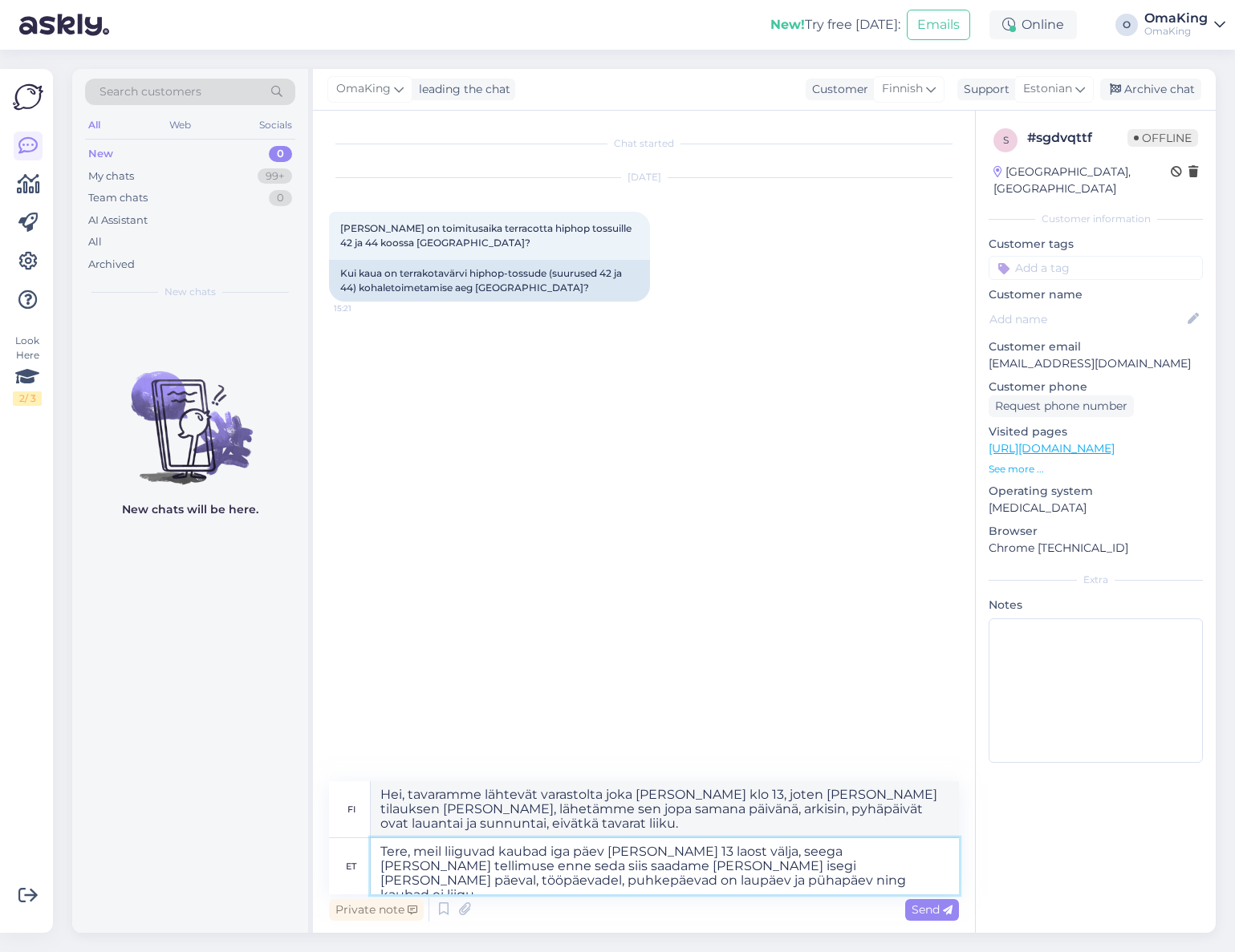
type textarea "Hei, tavaramme lähtevät varastolta joka [PERSON_NAME] klo 13, joten [PERSON_NAM…"
type textarea "Tere, meil liiguvad kaubad iga päev [PERSON_NAME] 13 laost välja, seega [PERSON…"
click at [925, 910] on span "Send" at bounding box center [932, 909] width 41 height 15
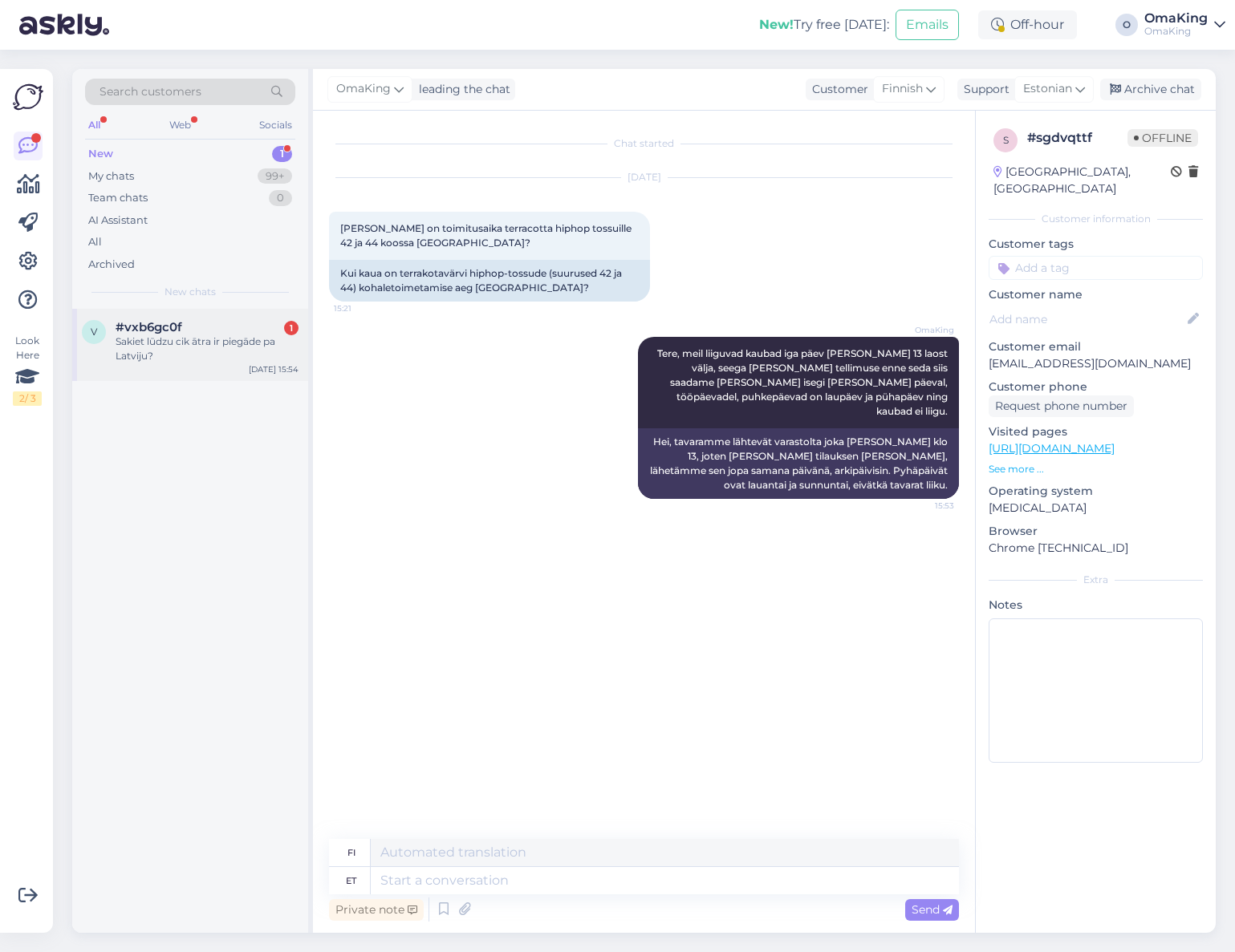
click at [179, 336] on div "Sakiet lūdzu cik ātra ir piegāde pa Latviju?" at bounding box center [207, 349] width 183 height 29
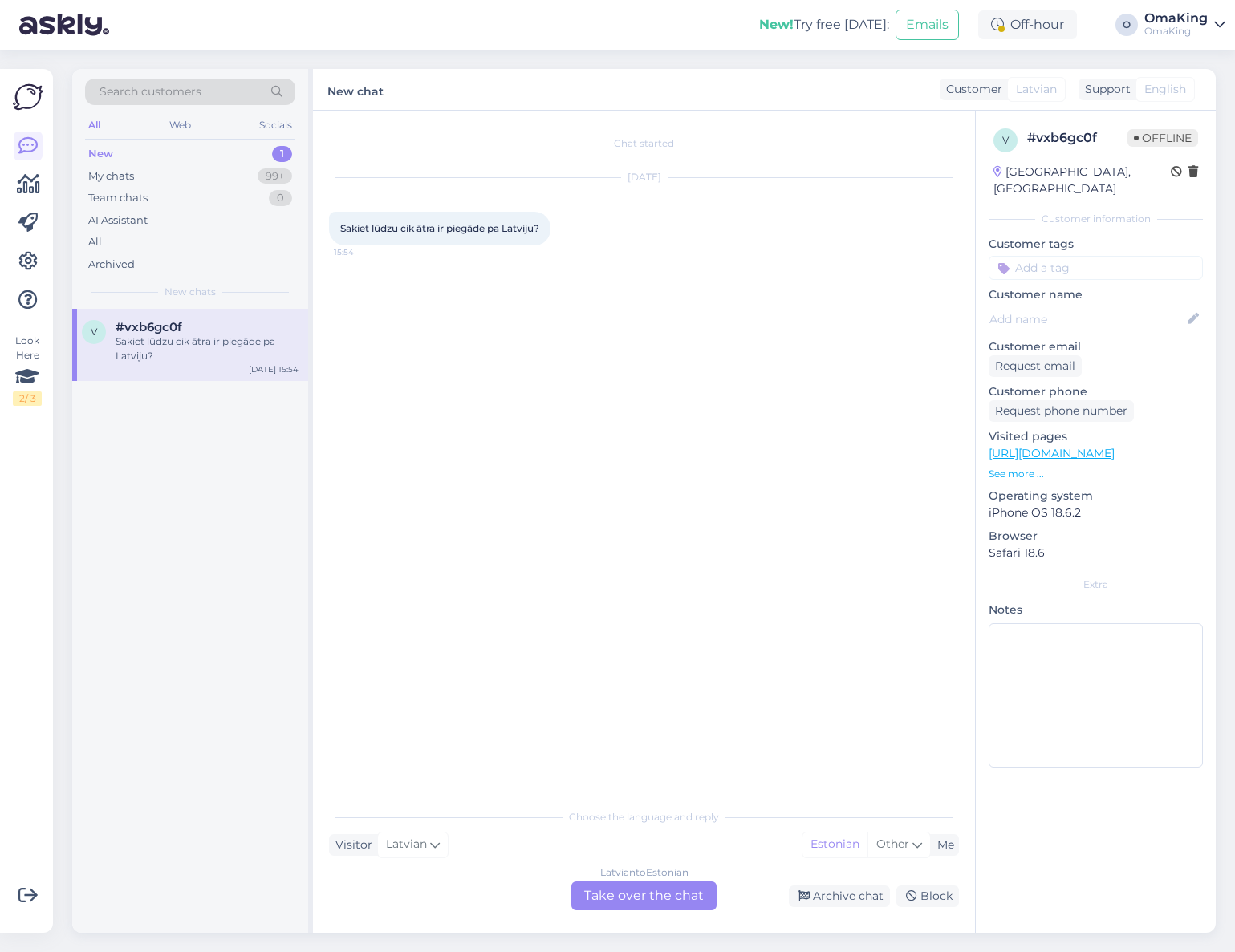
click at [610, 897] on div "[DEMOGRAPHIC_DATA] to Estonian Take over the chat" at bounding box center [643, 896] width 145 height 29
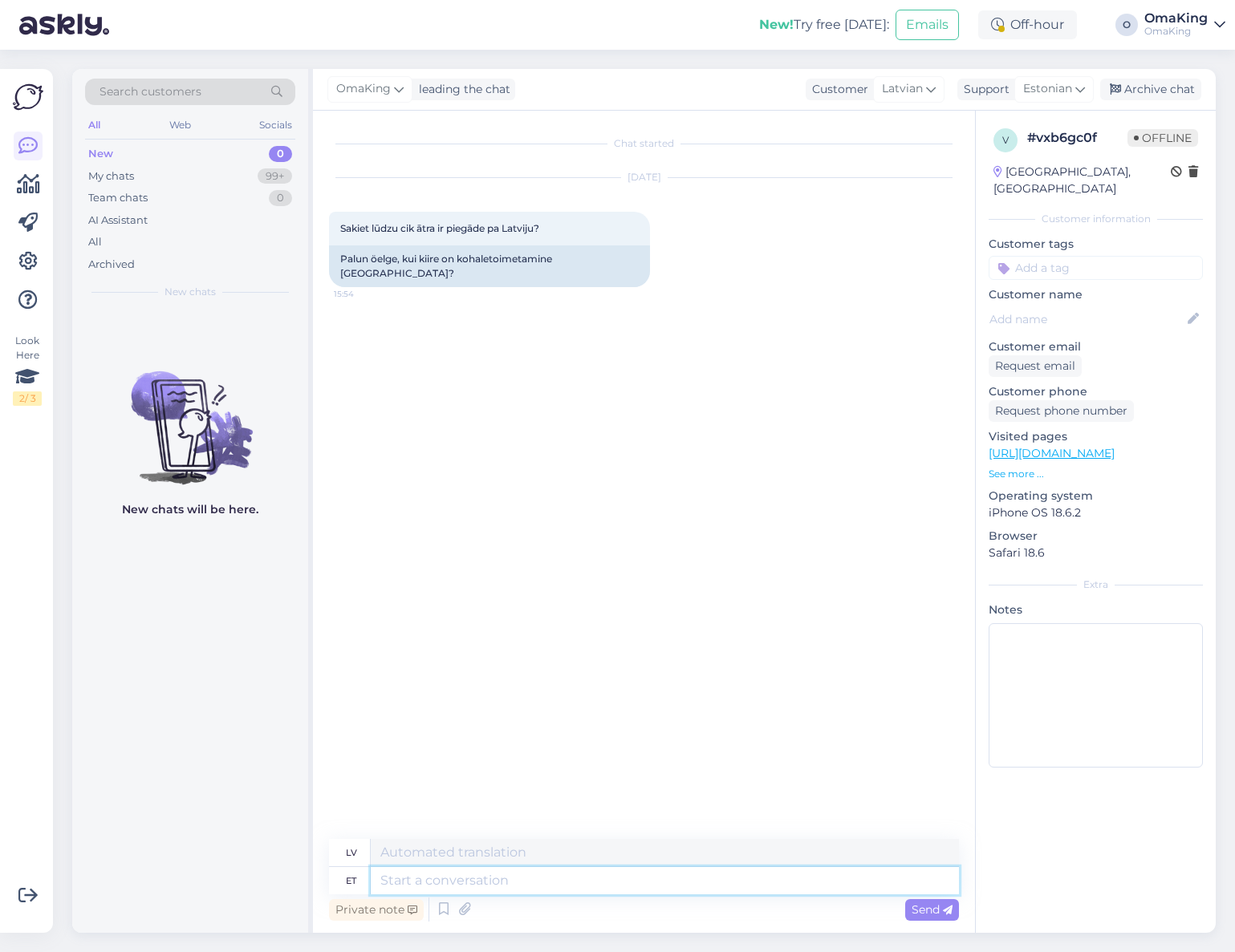
click at [386, 885] on textarea at bounding box center [665, 881] width 588 height 27
click at [97, 161] on div "New" at bounding box center [100, 154] width 25 height 16
click at [100, 170] on div "My chats" at bounding box center [111, 176] width 46 height 16
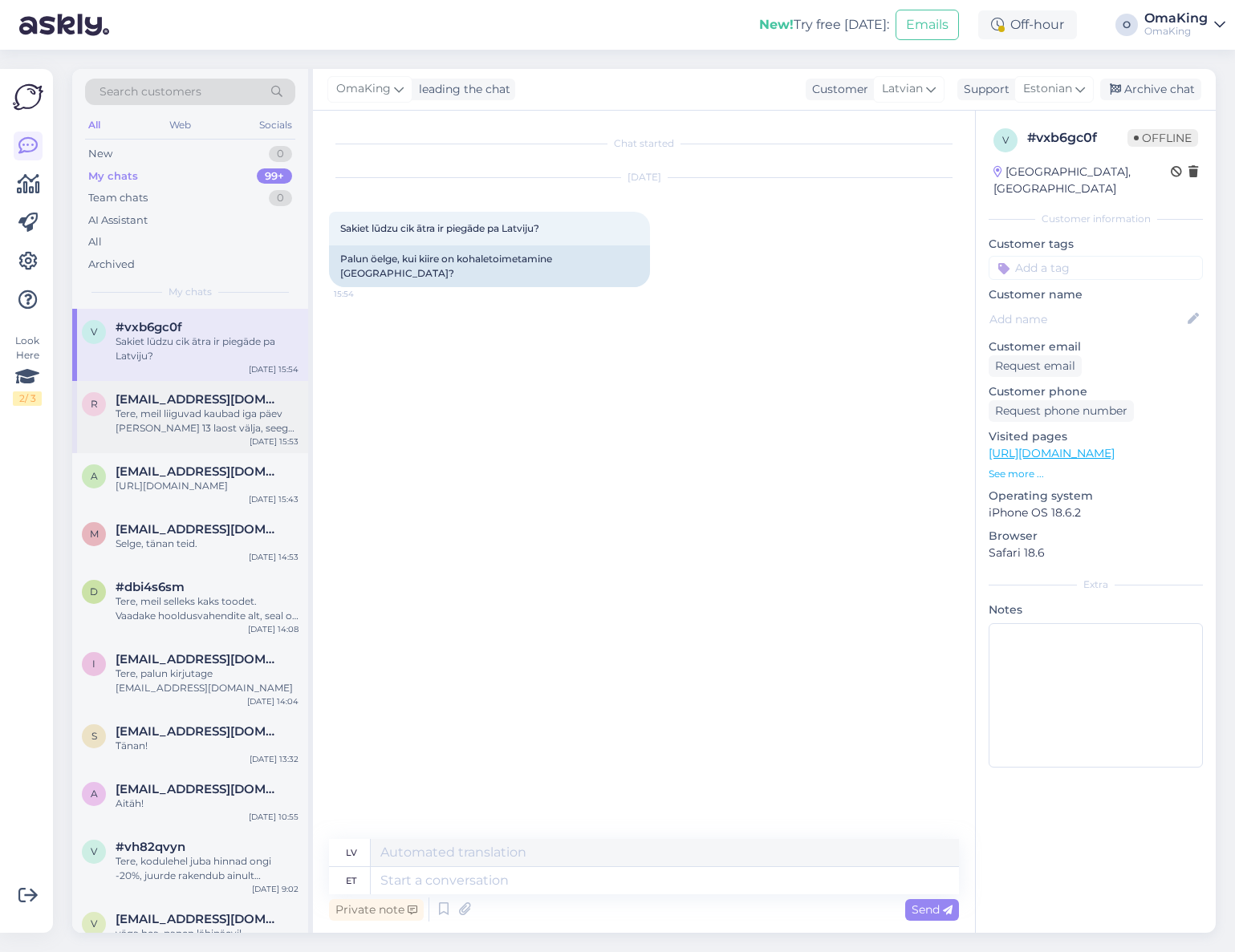
click at [149, 411] on div "Tere, meil liiguvad kaubad iga päev [PERSON_NAME] 13 laost välja, seega [PERSON…" at bounding box center [207, 421] width 183 height 29
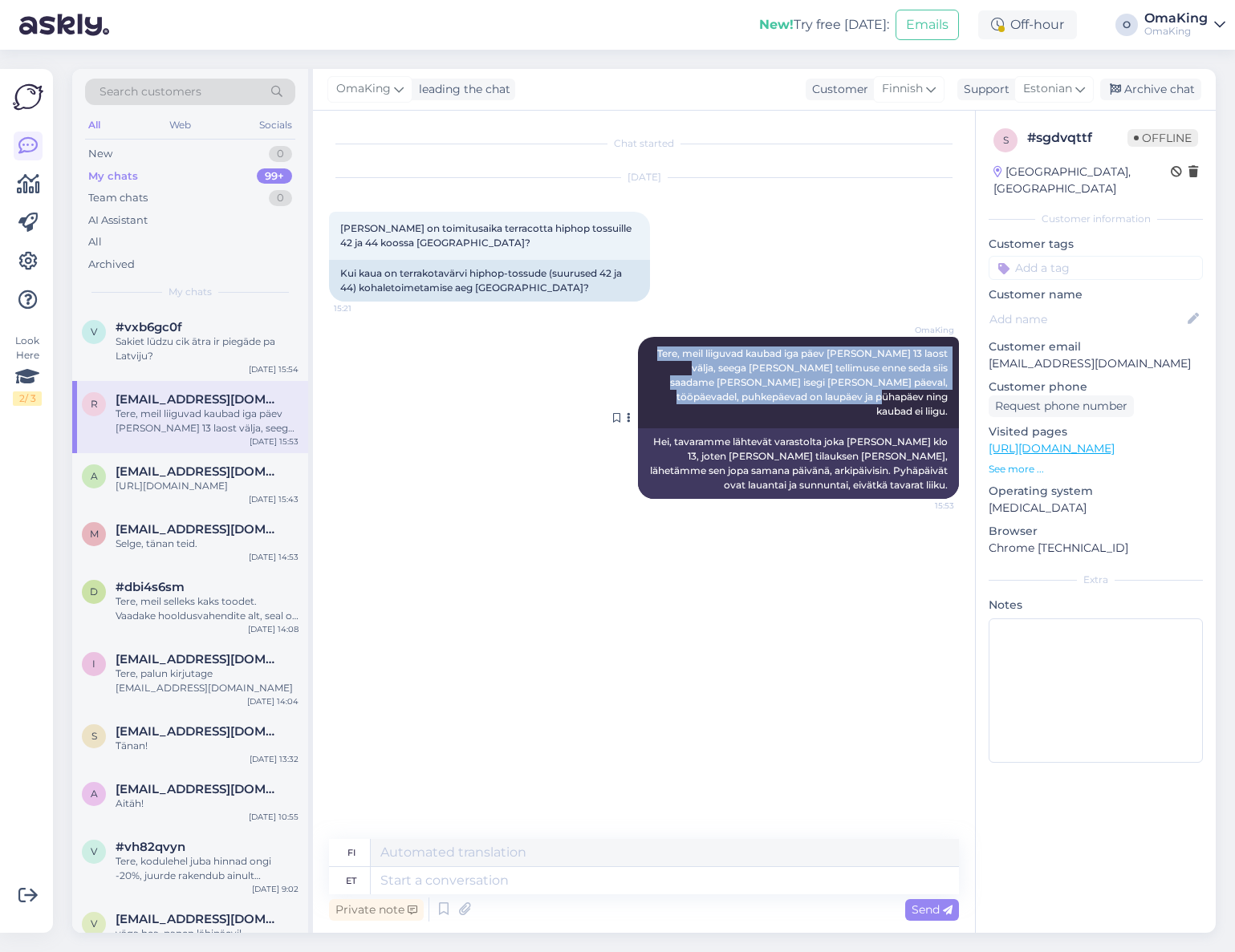
drag, startPoint x: 659, startPoint y: 345, endPoint x: 951, endPoint y: 404, distance: 297.9
click at [951, 404] on div "OmaKing Tere, meil liiguvad kaubad iga päev [PERSON_NAME] 13 laost välja, seega…" at bounding box center [799, 382] width 321 height 92
copy span "Tere, meil liiguvad kaubad iga päev [PERSON_NAME] 13 laost välja, seega [PERSON…"
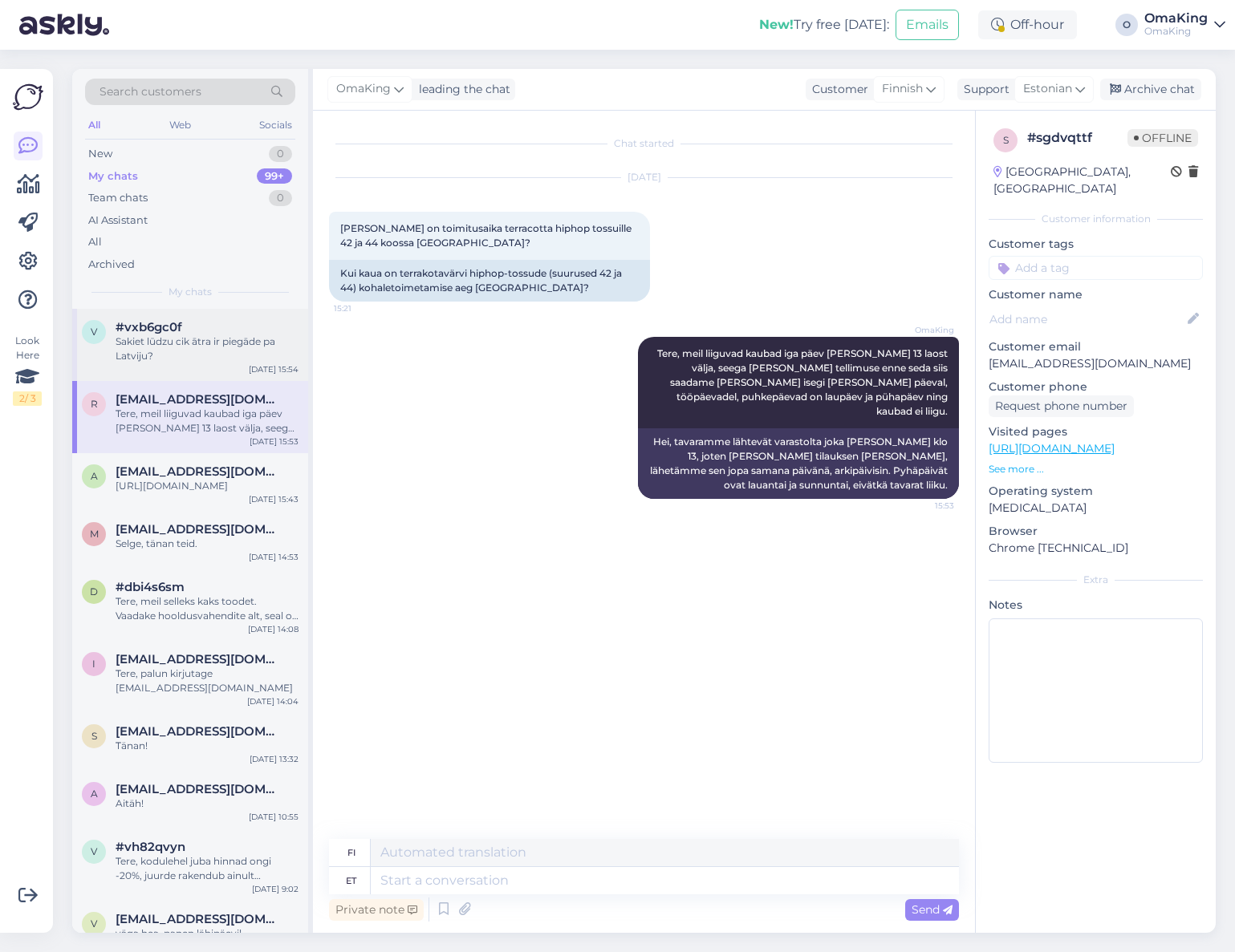
click at [143, 347] on div "Sakiet lūdzu cik ātra ir piegāde pa Latviju?" at bounding box center [207, 349] width 183 height 29
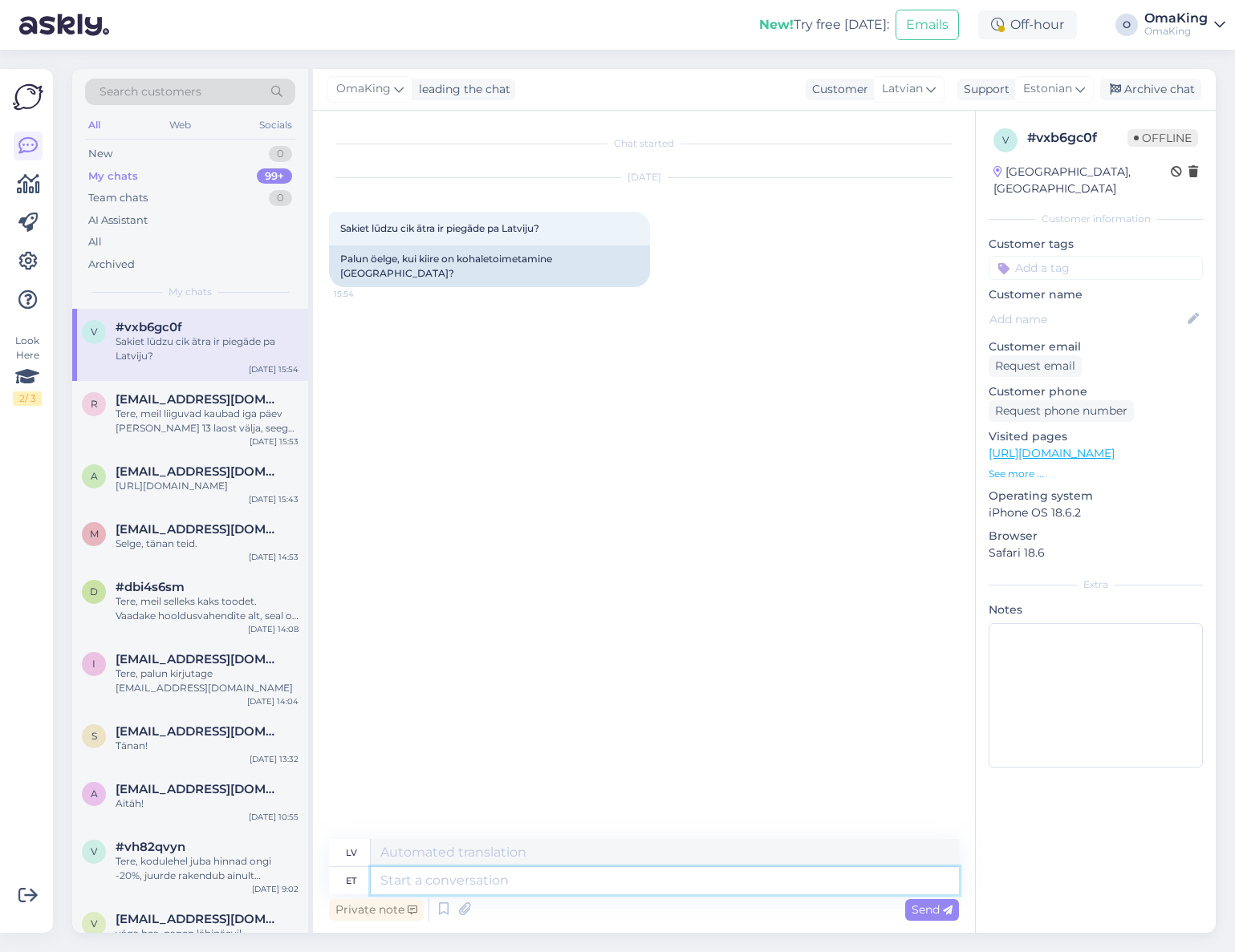
click at [400, 884] on textarea at bounding box center [665, 881] width 588 height 27
paste textarea "Tere, meil liiguvad kaubad iga päev [PERSON_NAME] 13 laost välja, seega [PERSON…"
type textarea "Tere, meil liiguvad kaubad iga päev [PERSON_NAME] 13 laost välja, seega [PERSON…"
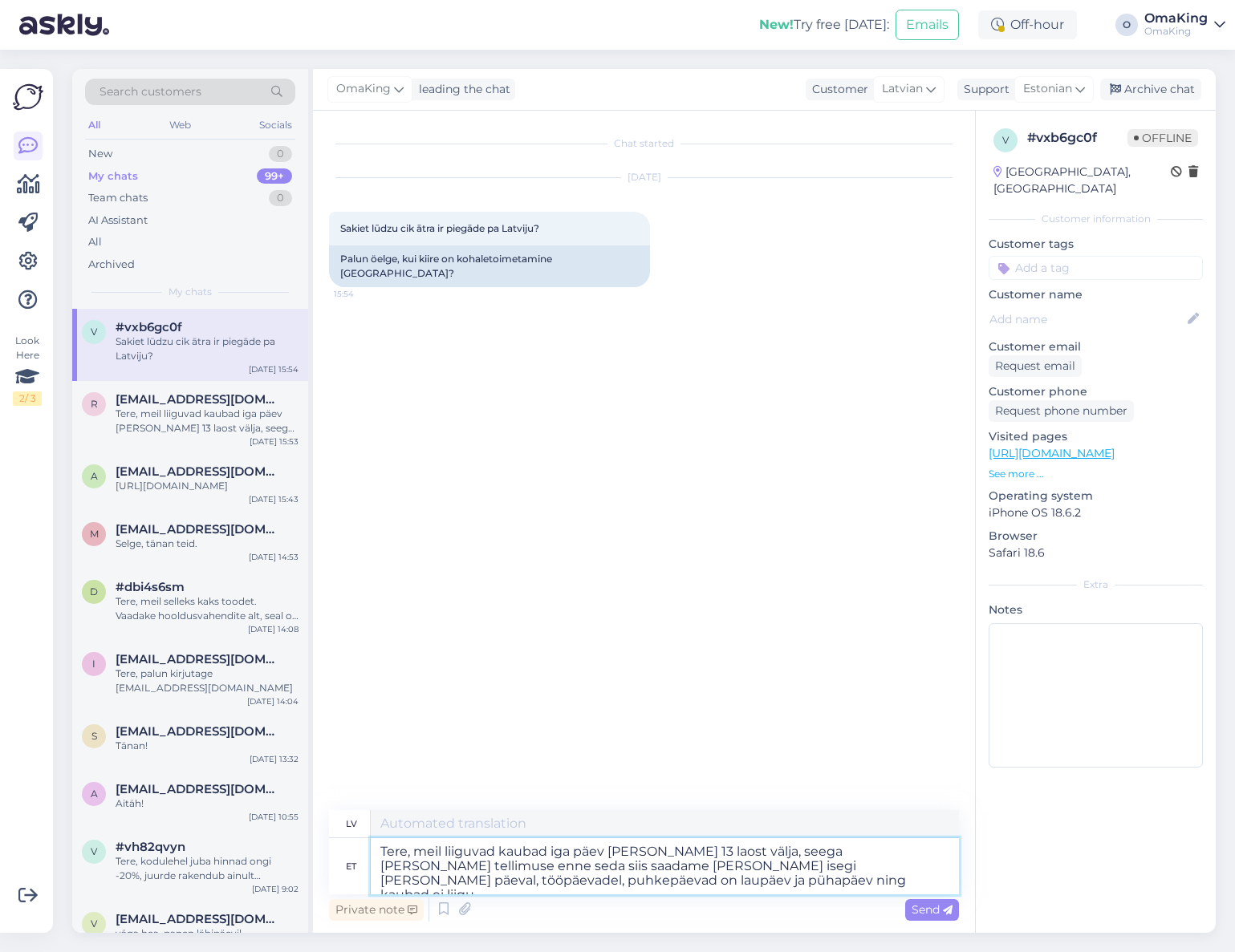
type textarea "Sveiki, mūsu preces iziet no noliktavas katru dienu plkst. 13:00, [PERSON_NAME]…"
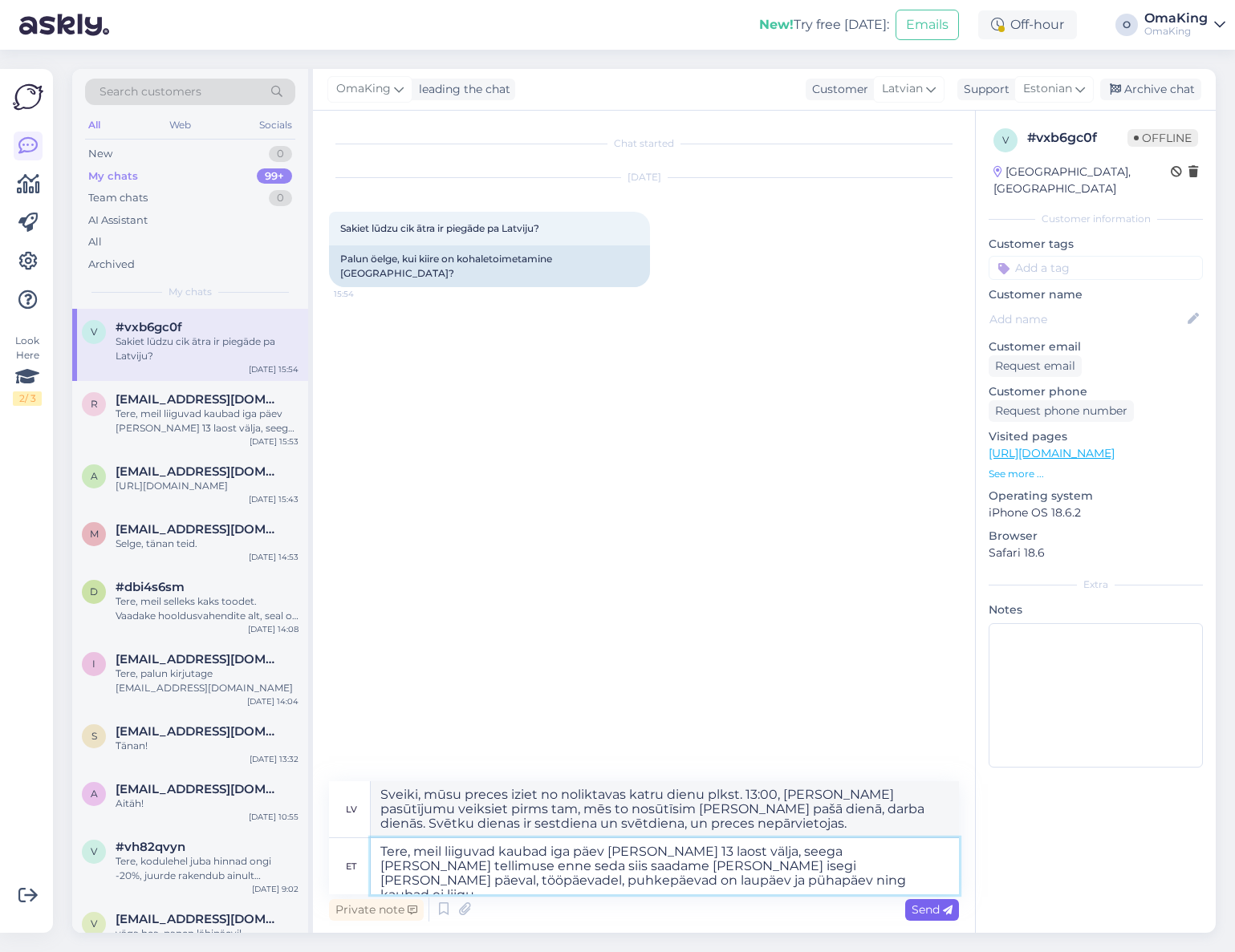
type textarea "Tere, meil liiguvad kaubad iga päev [PERSON_NAME] 13 laost välja, seega [PERSON…"
click at [947, 907] on icon at bounding box center [947, 910] width 9 height 9
